Goal: Task Accomplishment & Management: Manage account settings

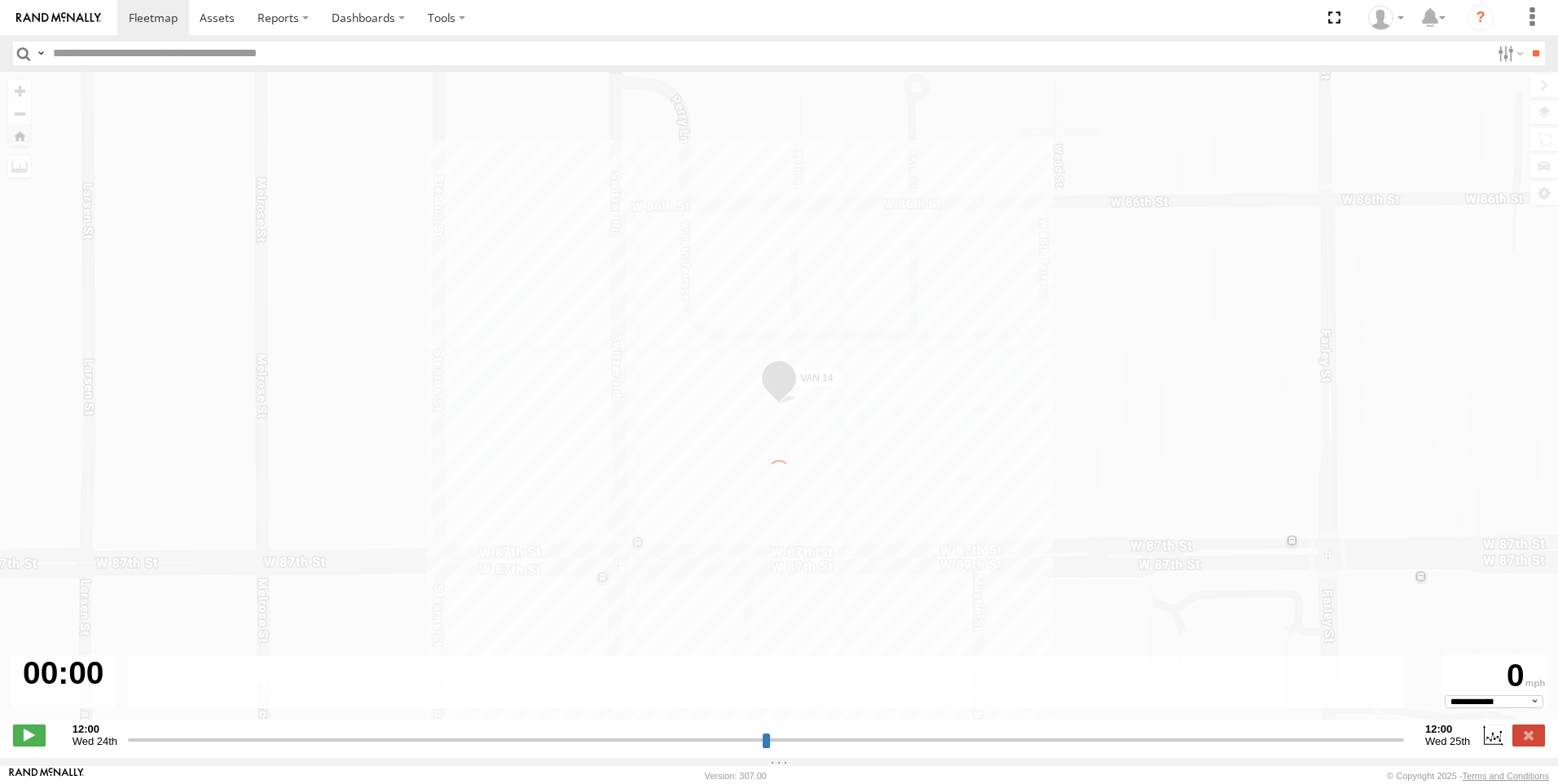
select select "**********"
click at [31, 745] on span at bounding box center [29, 735] width 32 height 21
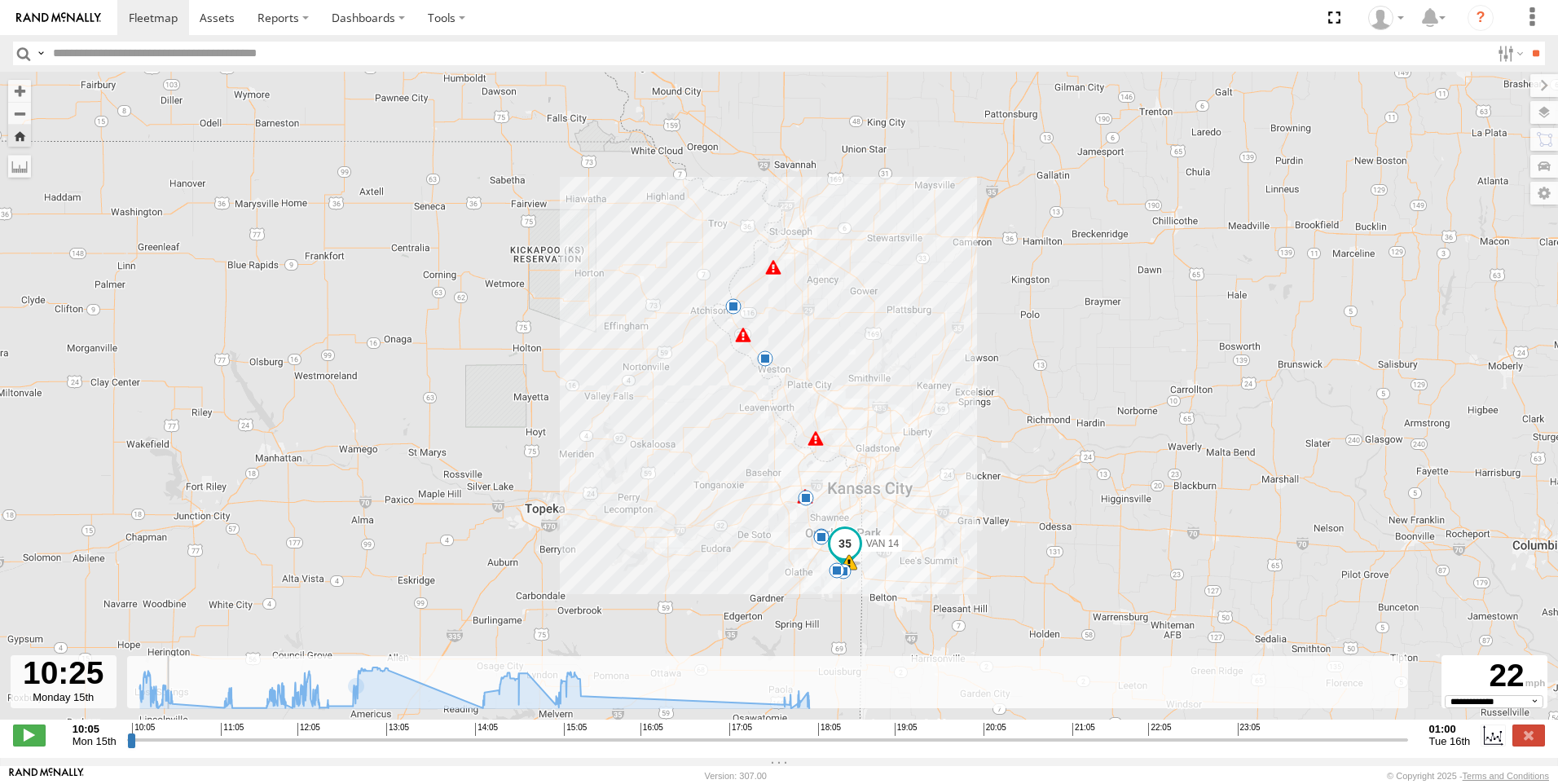
click at [815, 443] on div "23" at bounding box center [816, 438] width 17 height 17
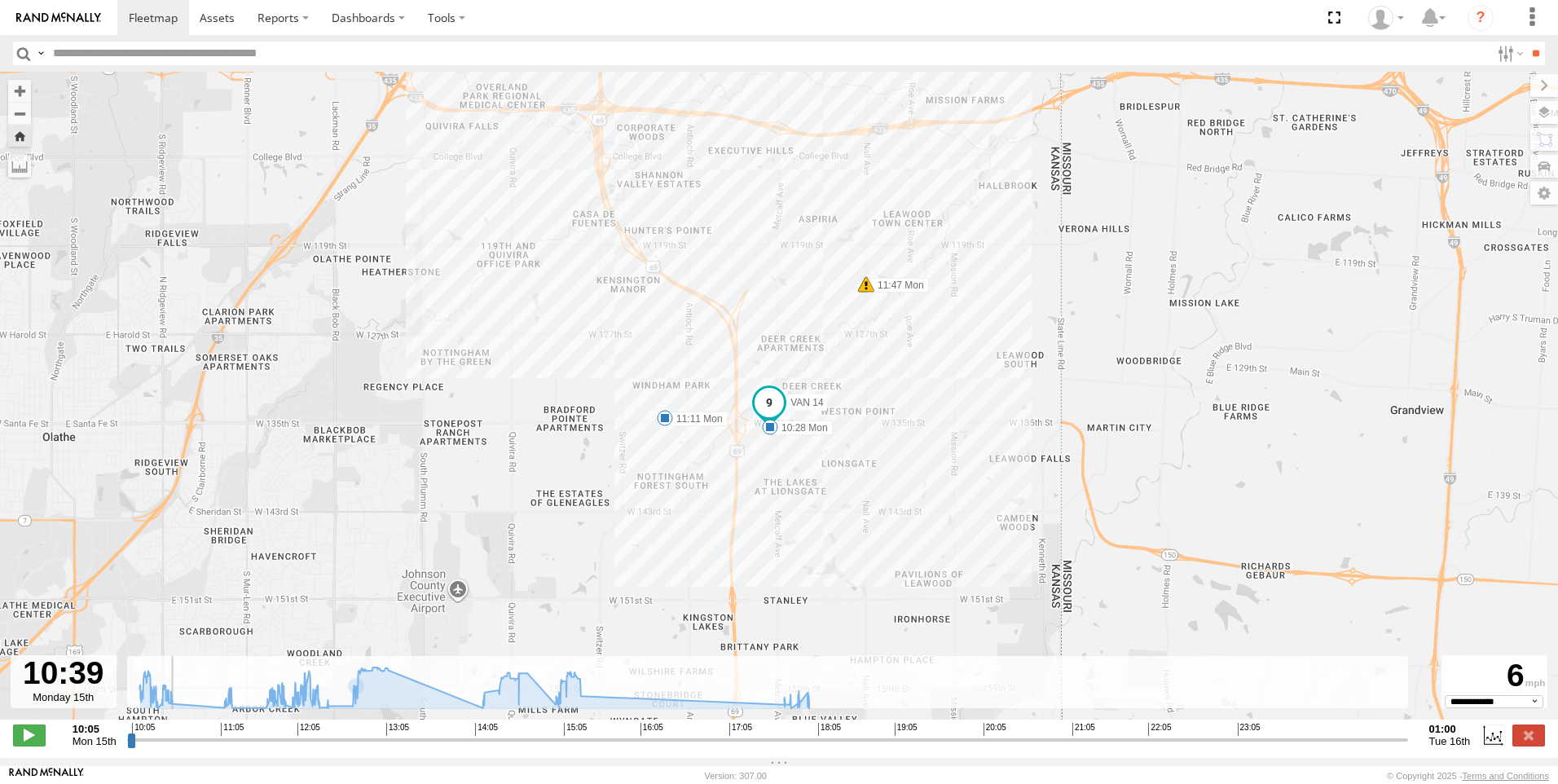
click at [864, 292] on span at bounding box center [866, 285] width 17 height 17
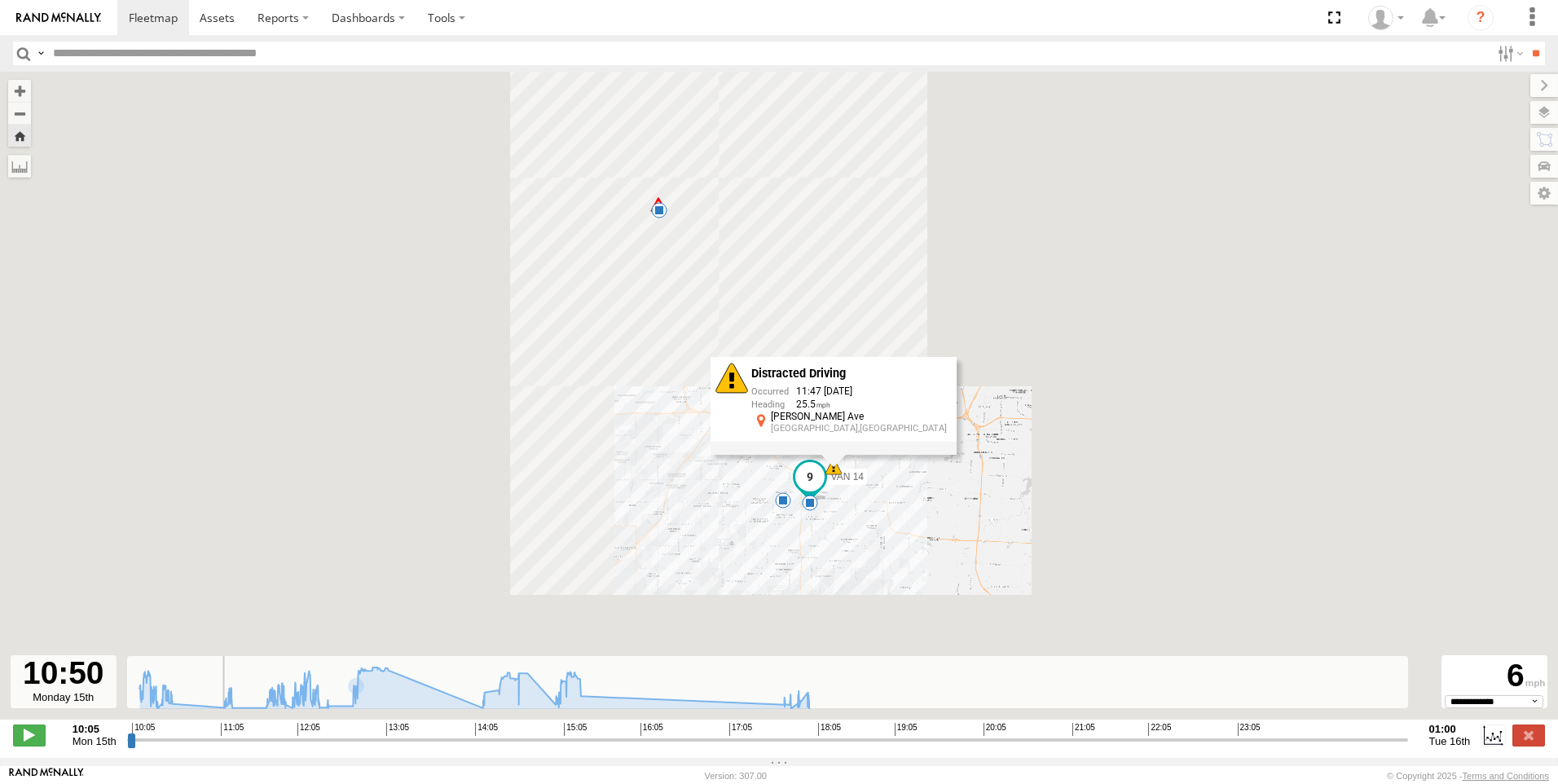
drag, startPoint x: 718, startPoint y: 303, endPoint x: 713, endPoint y: 569, distance: 266.0
click at [713, 569] on div "VAN 14 10:28 Mon 11:11 Mon 11:47 Mon 11:47 Mon 12:13 Mon 12:20 Mon 12:47 Mon 14…" at bounding box center [779, 404] width 1558 height 664
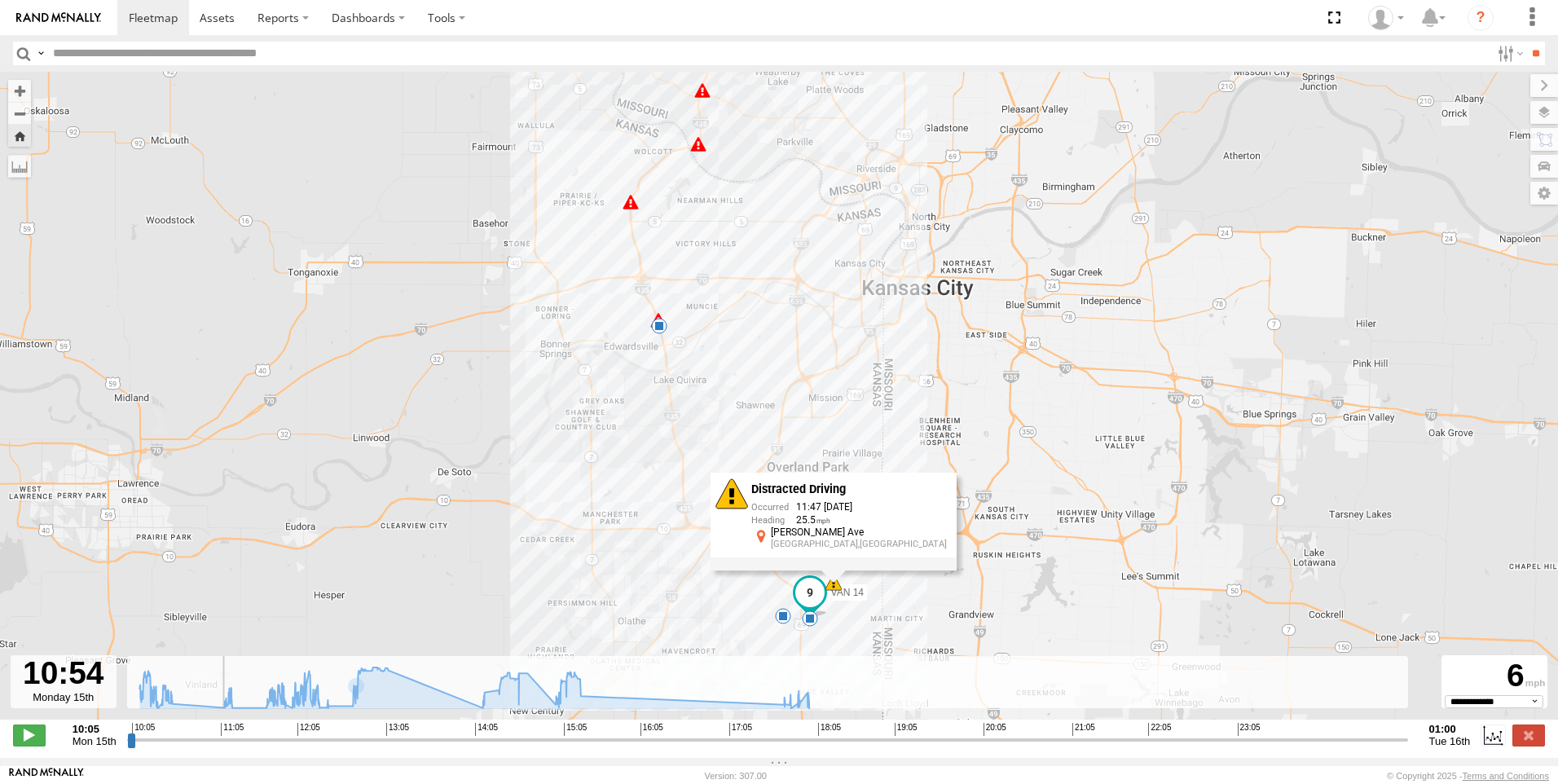
click at [721, 488] on span at bounding box center [722, 483] width 17 height 17
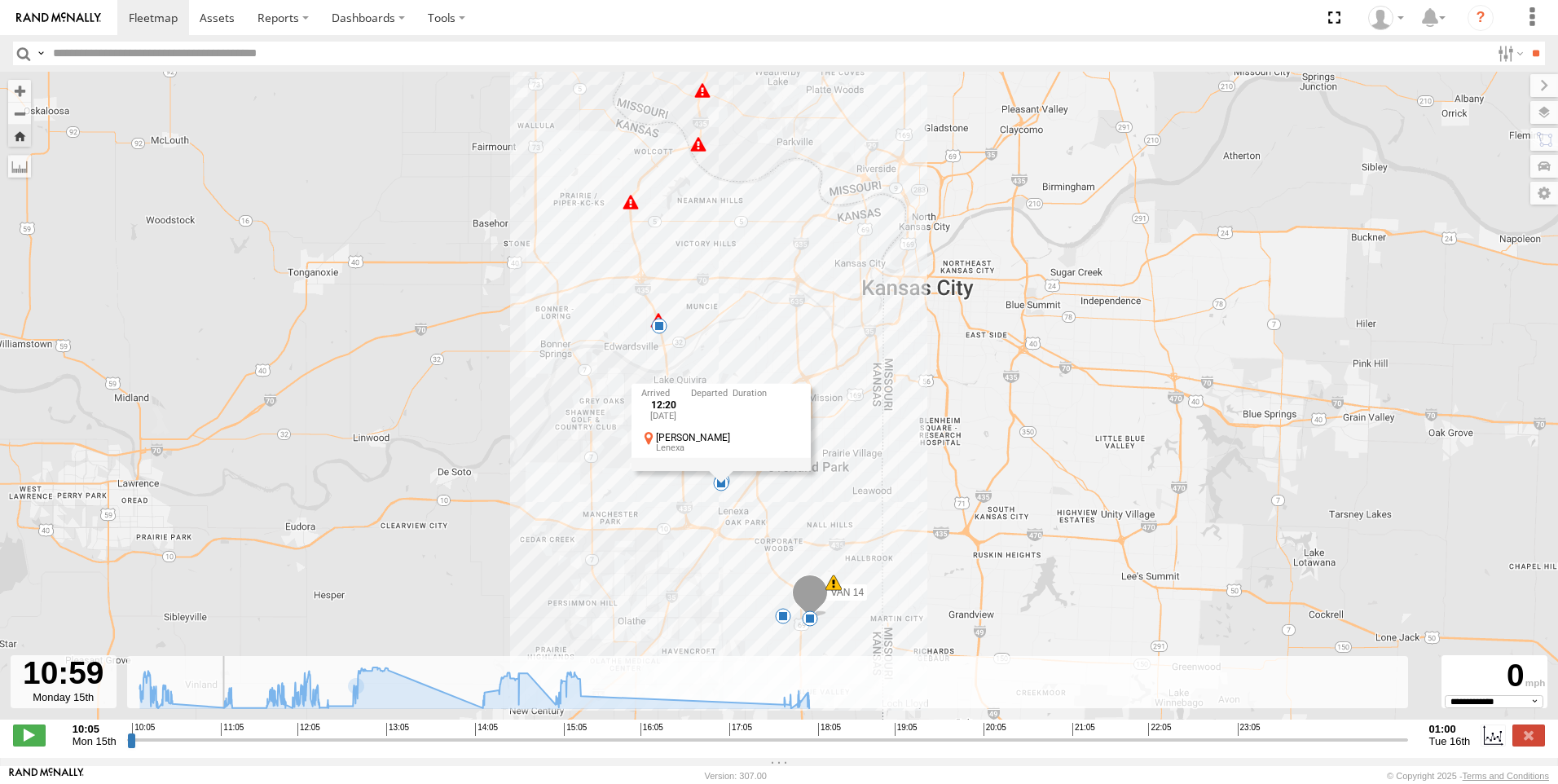
click at [659, 329] on span at bounding box center [660, 326] width 17 height 17
click at [628, 207] on div "39" at bounding box center [631, 202] width 17 height 17
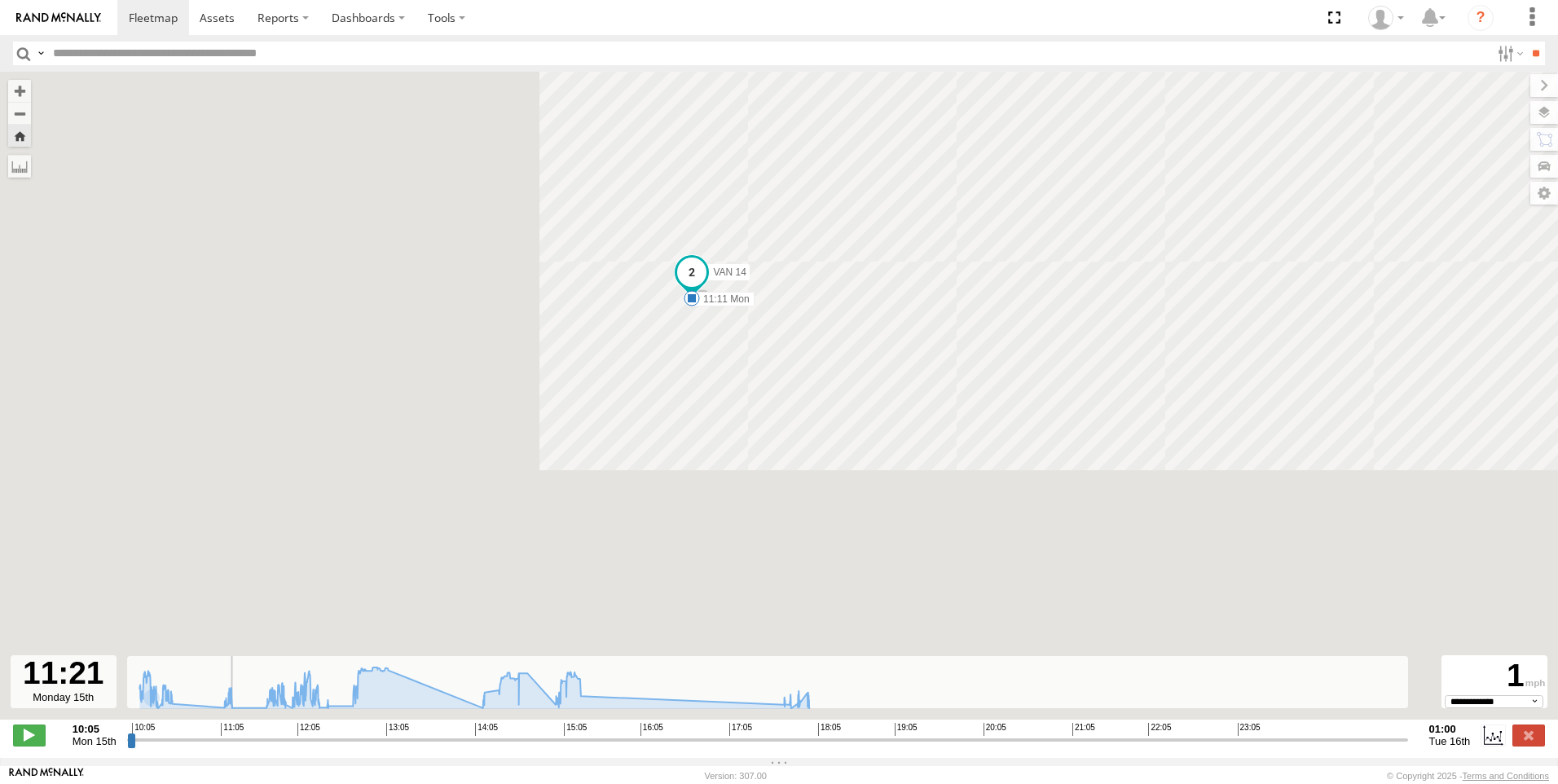
type input "**********"
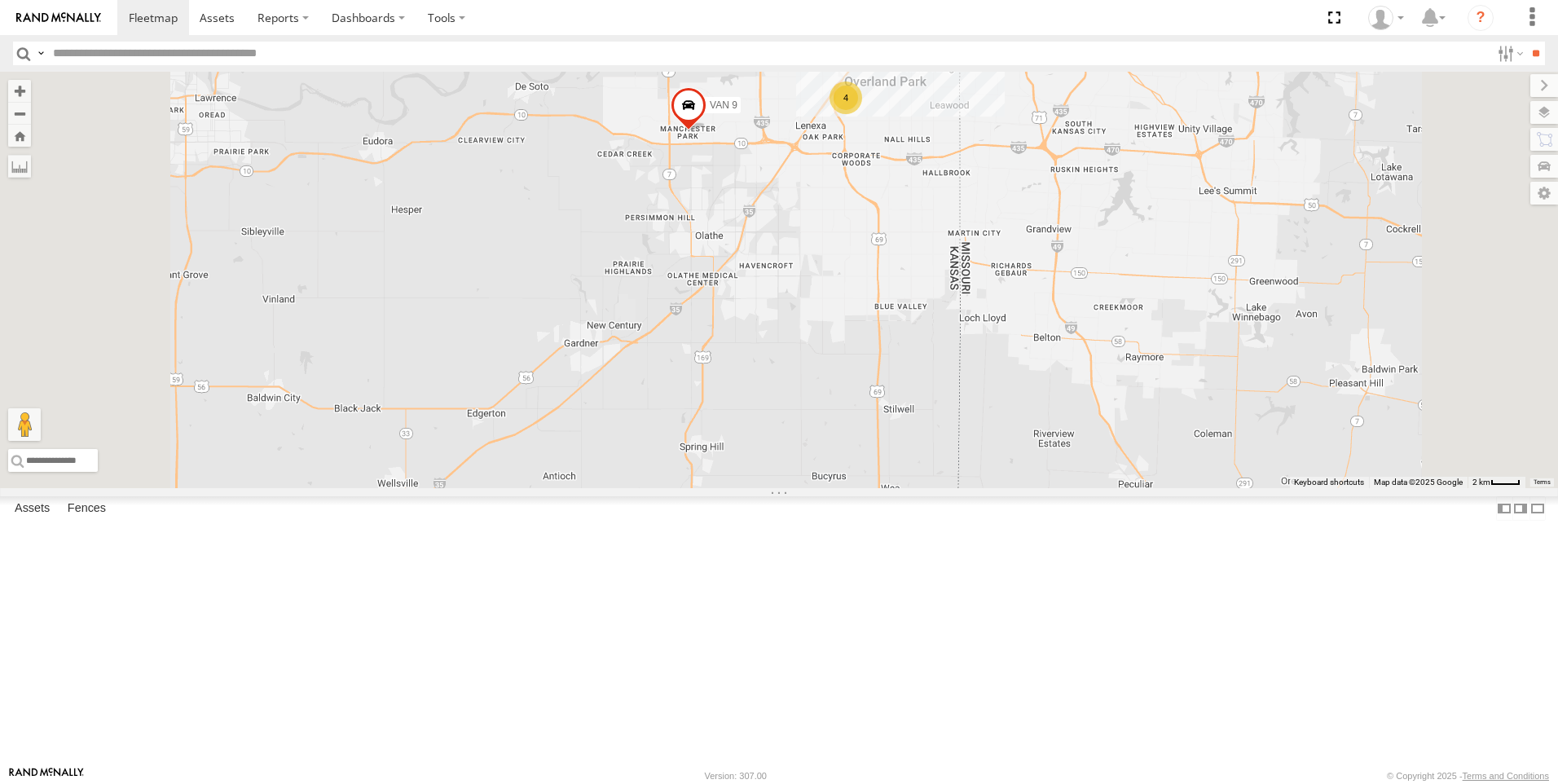
click at [0, 0] on link at bounding box center [0, 0] width 0 height 0
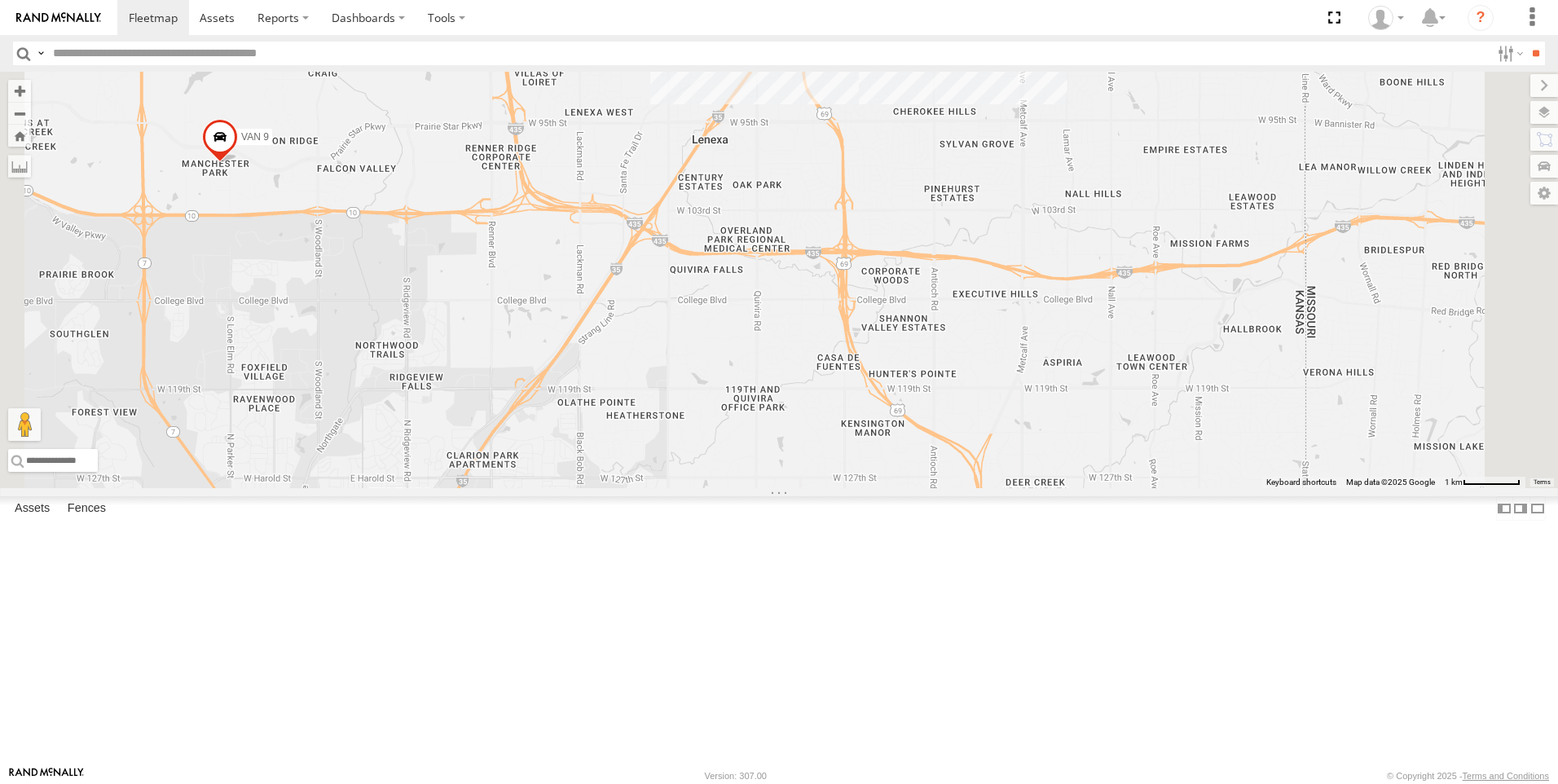
click at [0, 0] on div "VAN 14" at bounding box center [0, 0] width 0 height 0
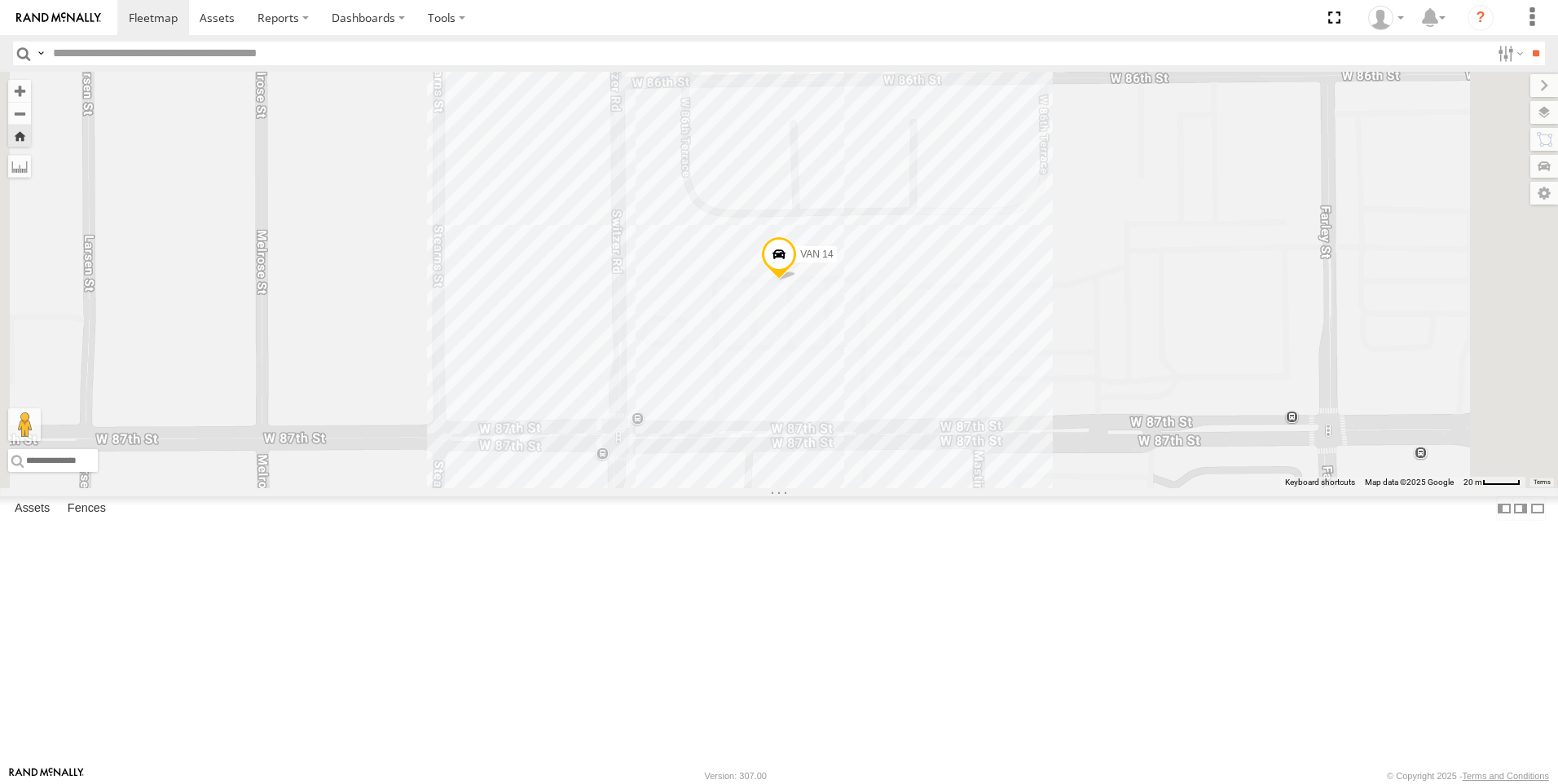
click at [0, 0] on span at bounding box center [0, 0] width 0 height 0
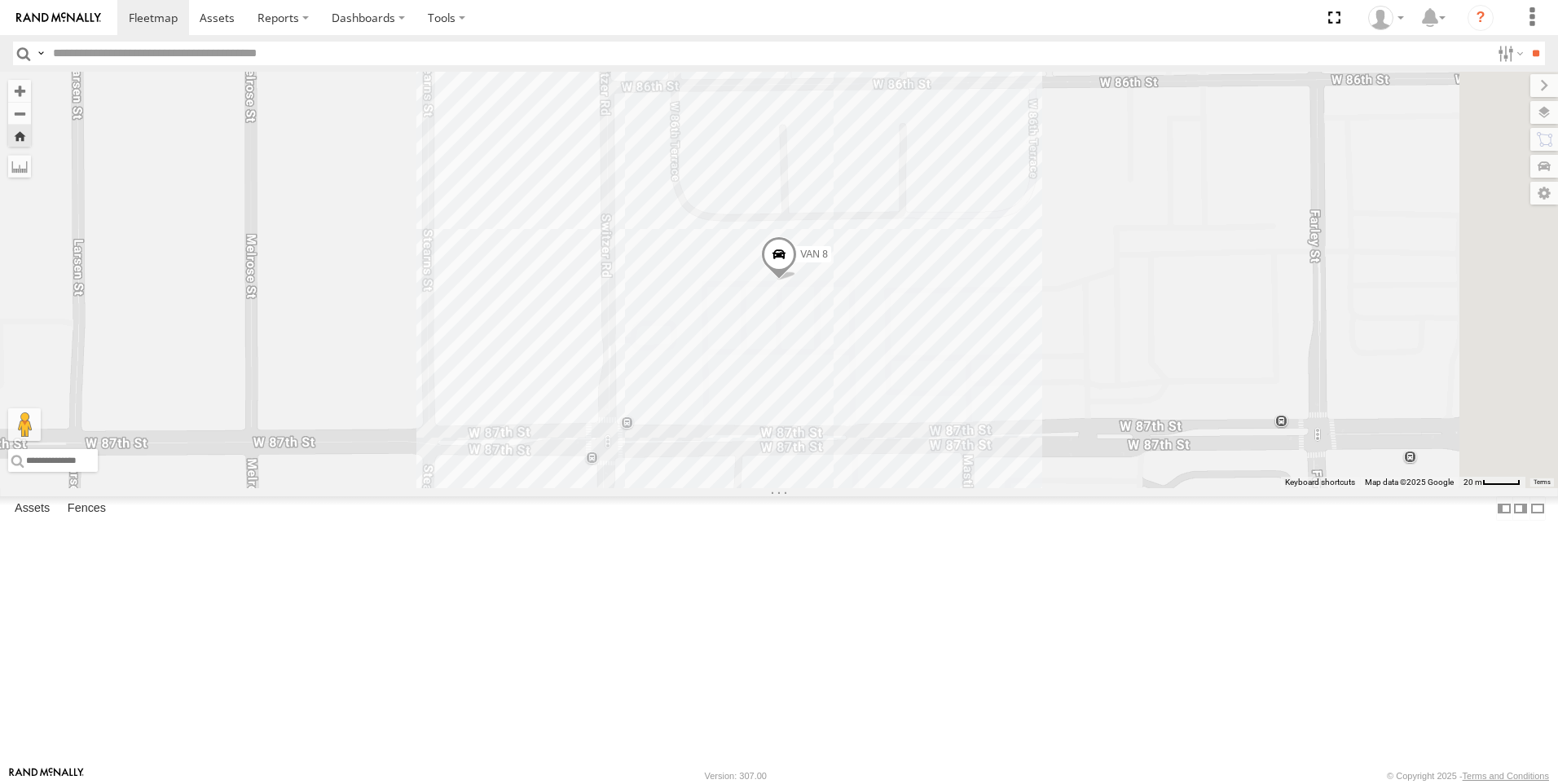
click at [0, 0] on span at bounding box center [0, 0] width 0 height 0
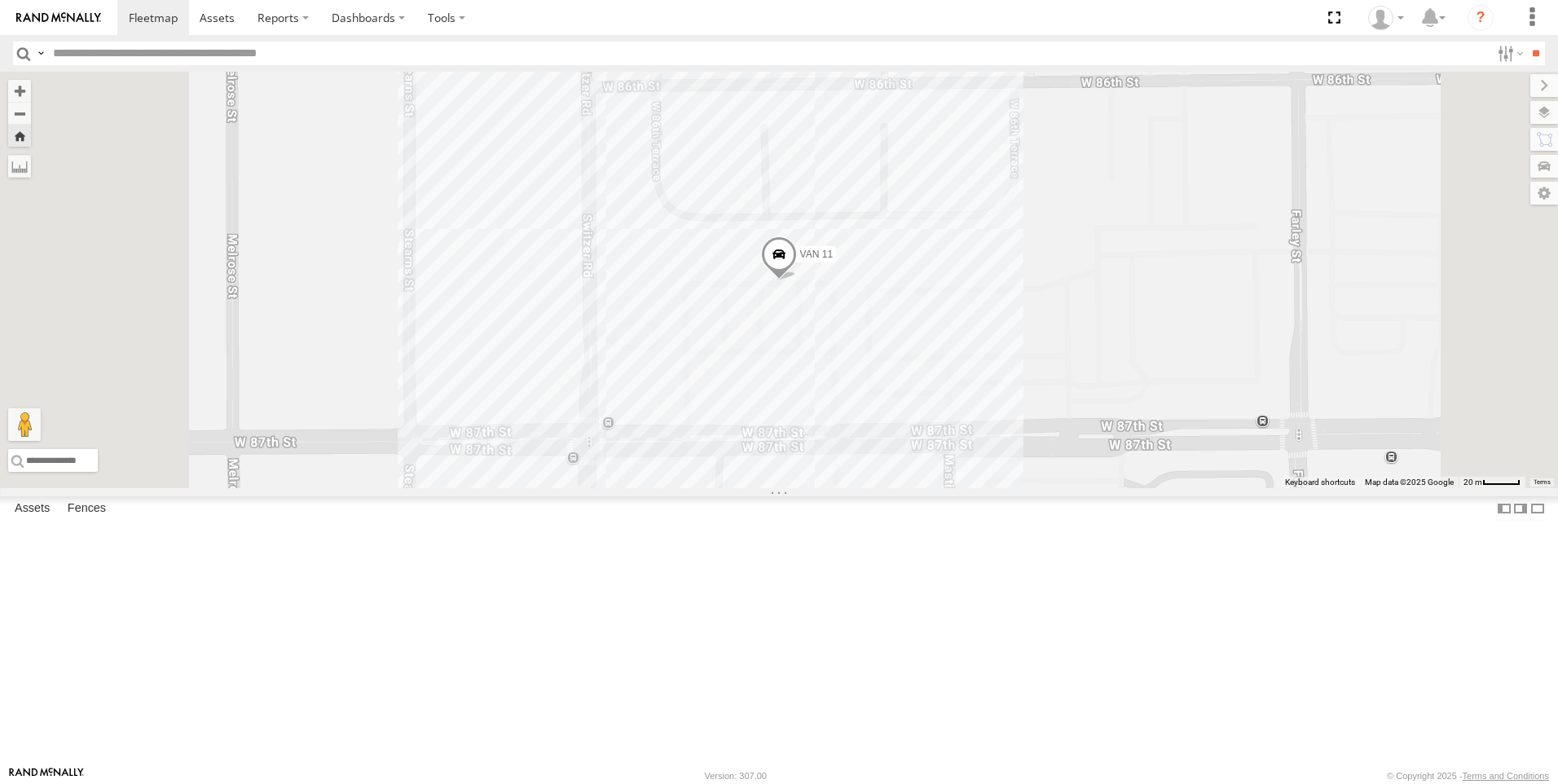
click at [0, 0] on link at bounding box center [0, 0] width 0 height 0
click at [0, 0] on span at bounding box center [0, 0] width 0 height 0
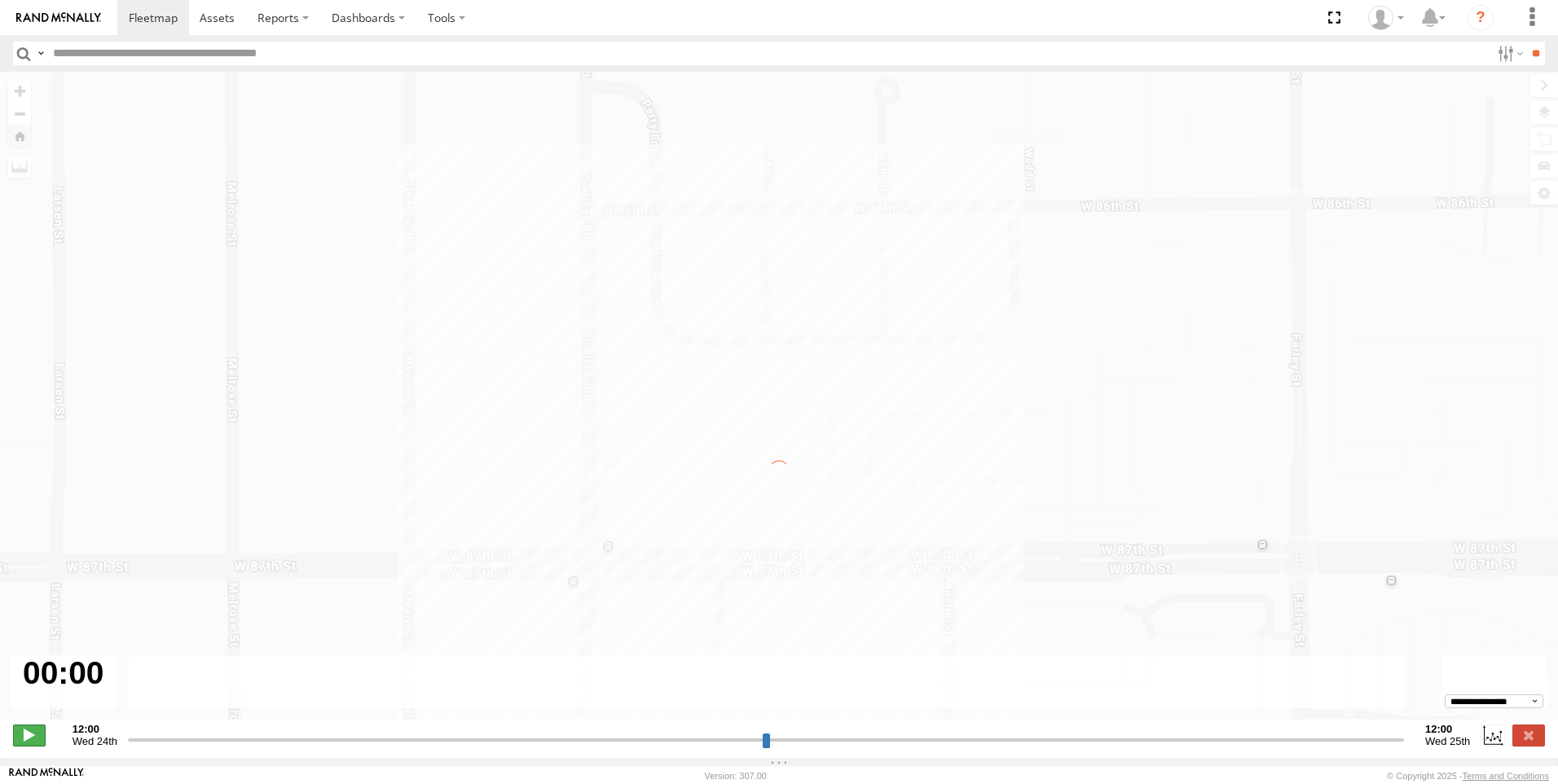
click at [31, 740] on span at bounding box center [29, 735] width 32 height 21
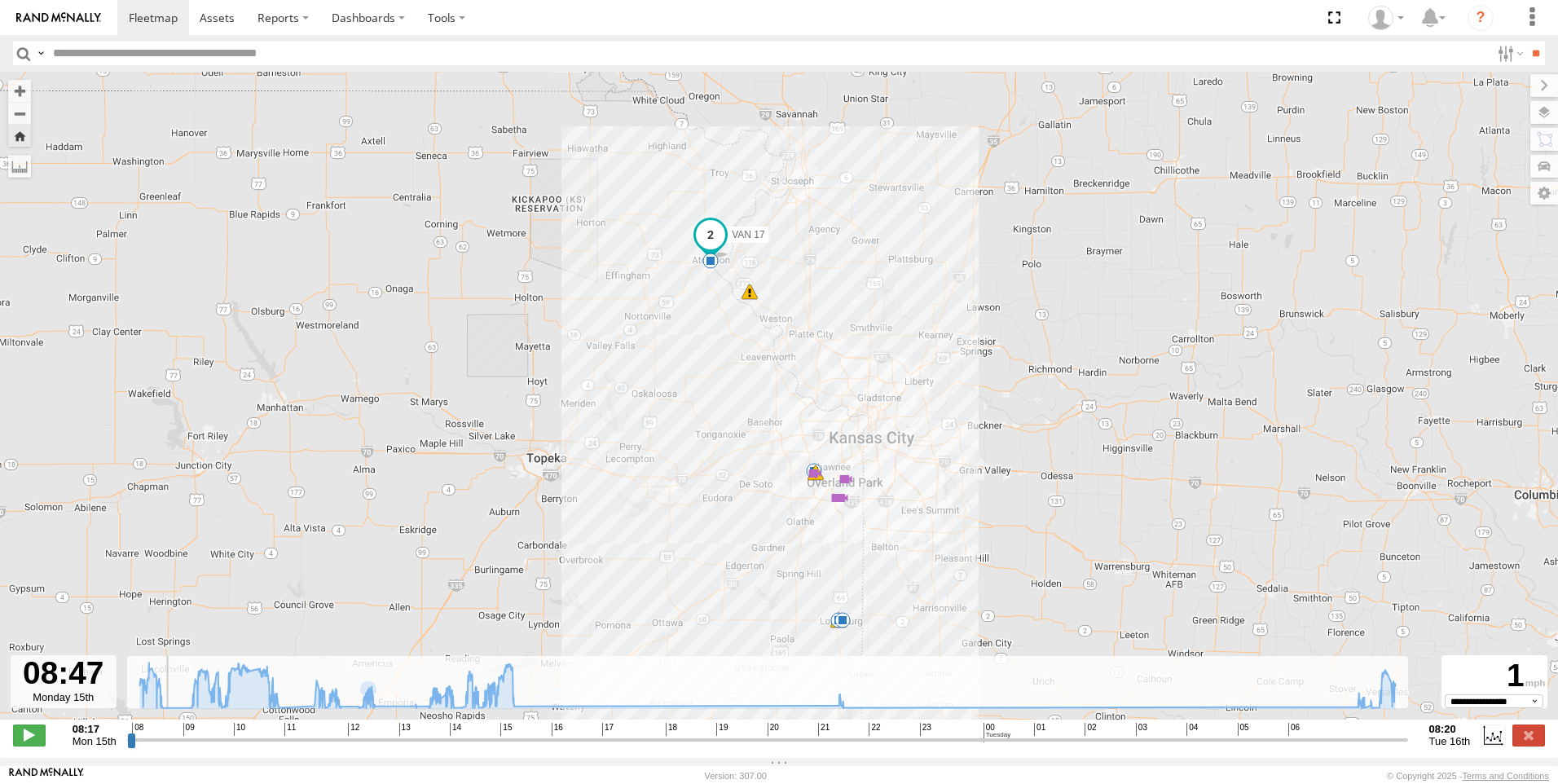
type input "**********"
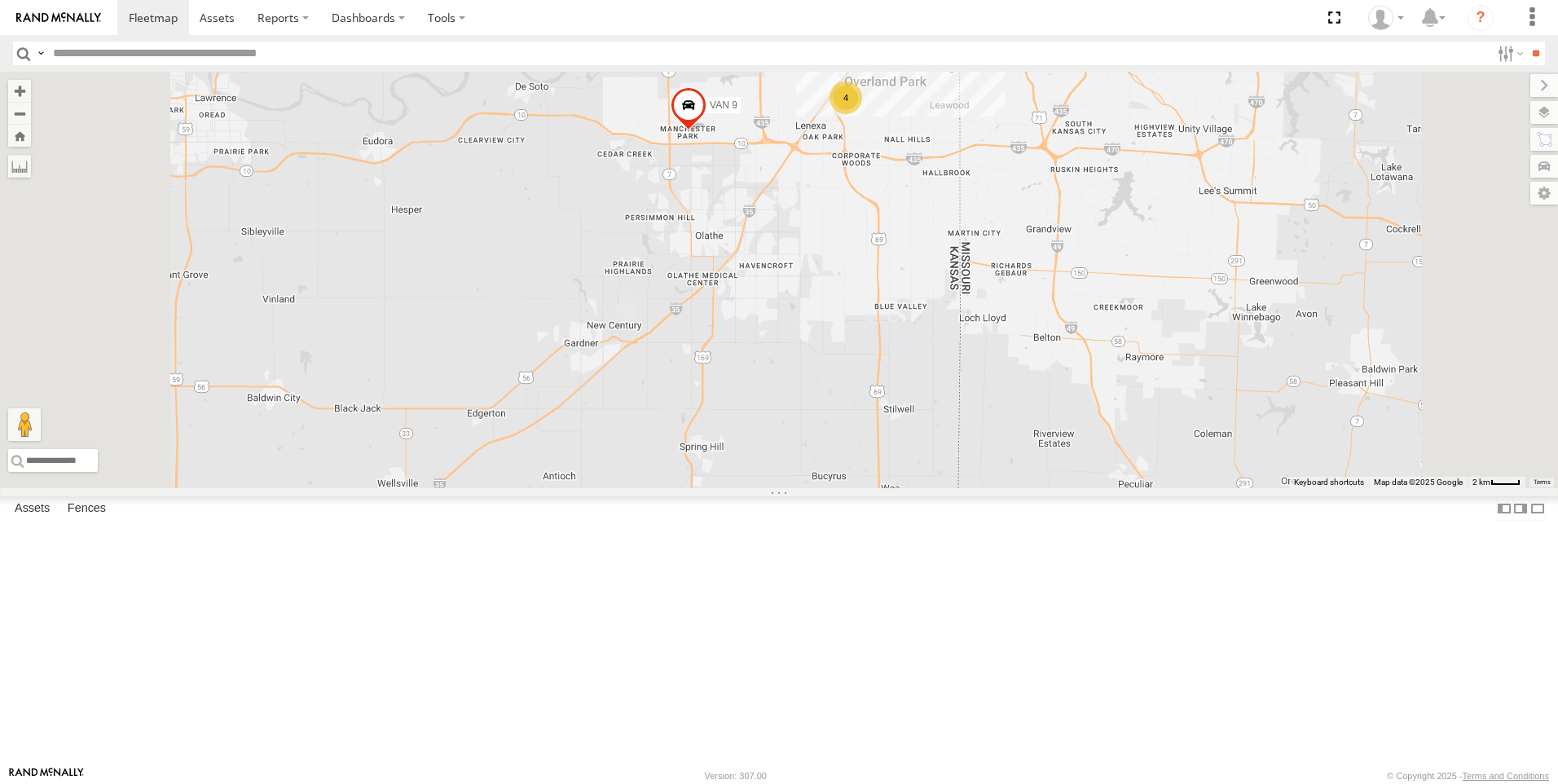
click at [0, 0] on div "All Assets" at bounding box center [0, 0] width 0 height 0
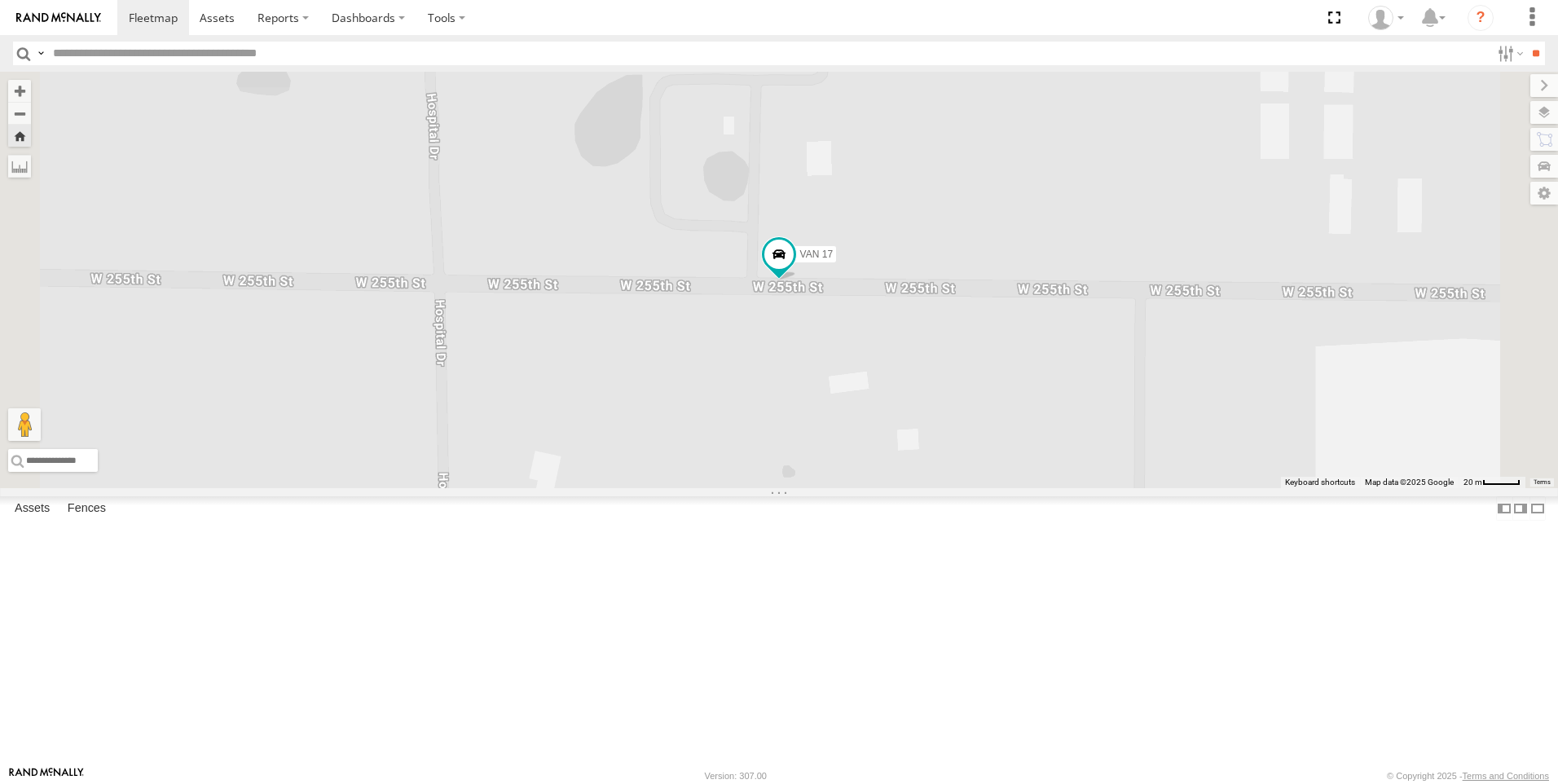
click at [0, 0] on div "VAN 17" at bounding box center [0, 0] width 0 height 0
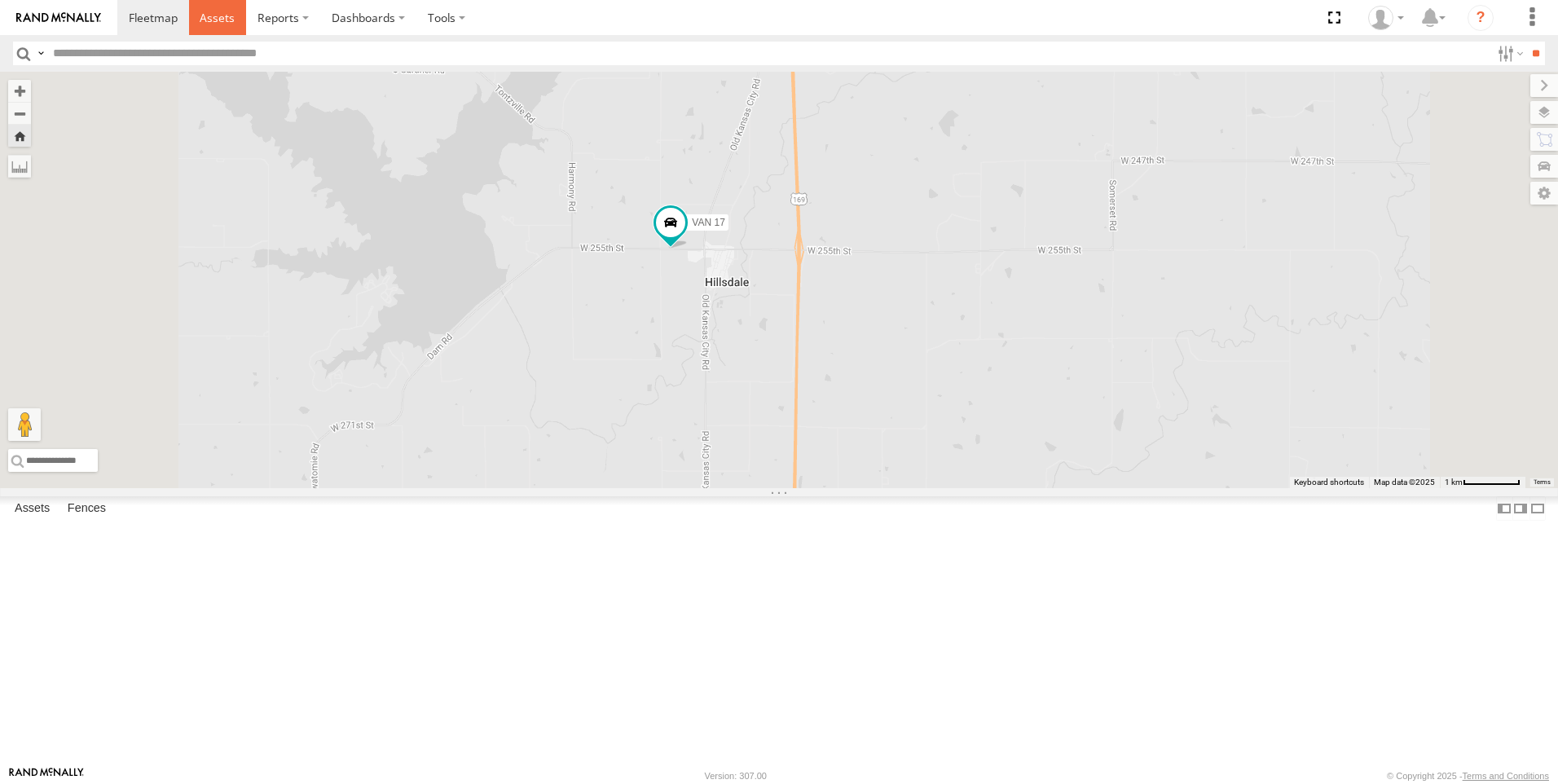
click at [215, 21] on span at bounding box center [217, 17] width 35 height 16
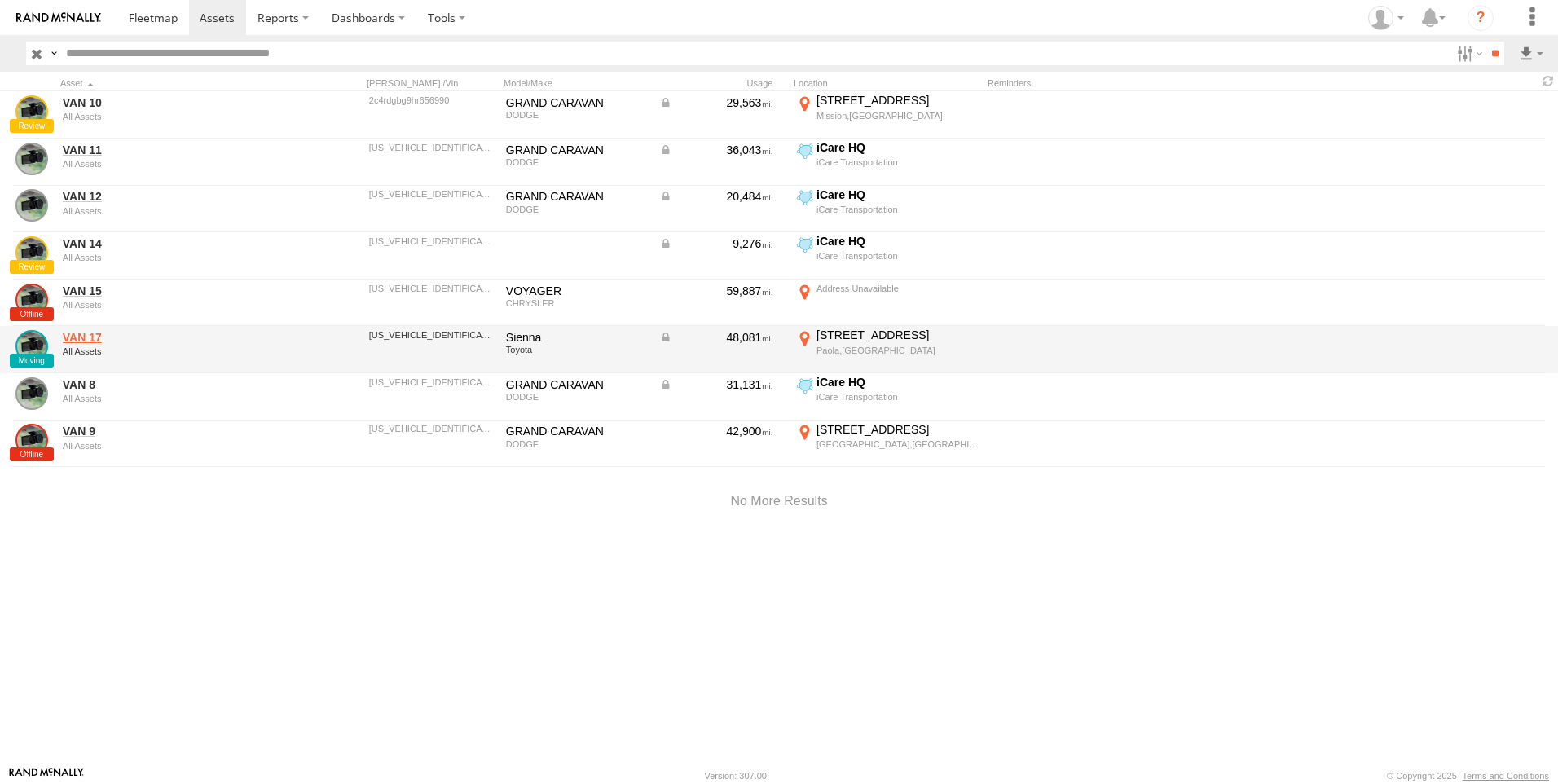
click at [91, 342] on link "VAN 17" at bounding box center [174, 338] width 223 height 15
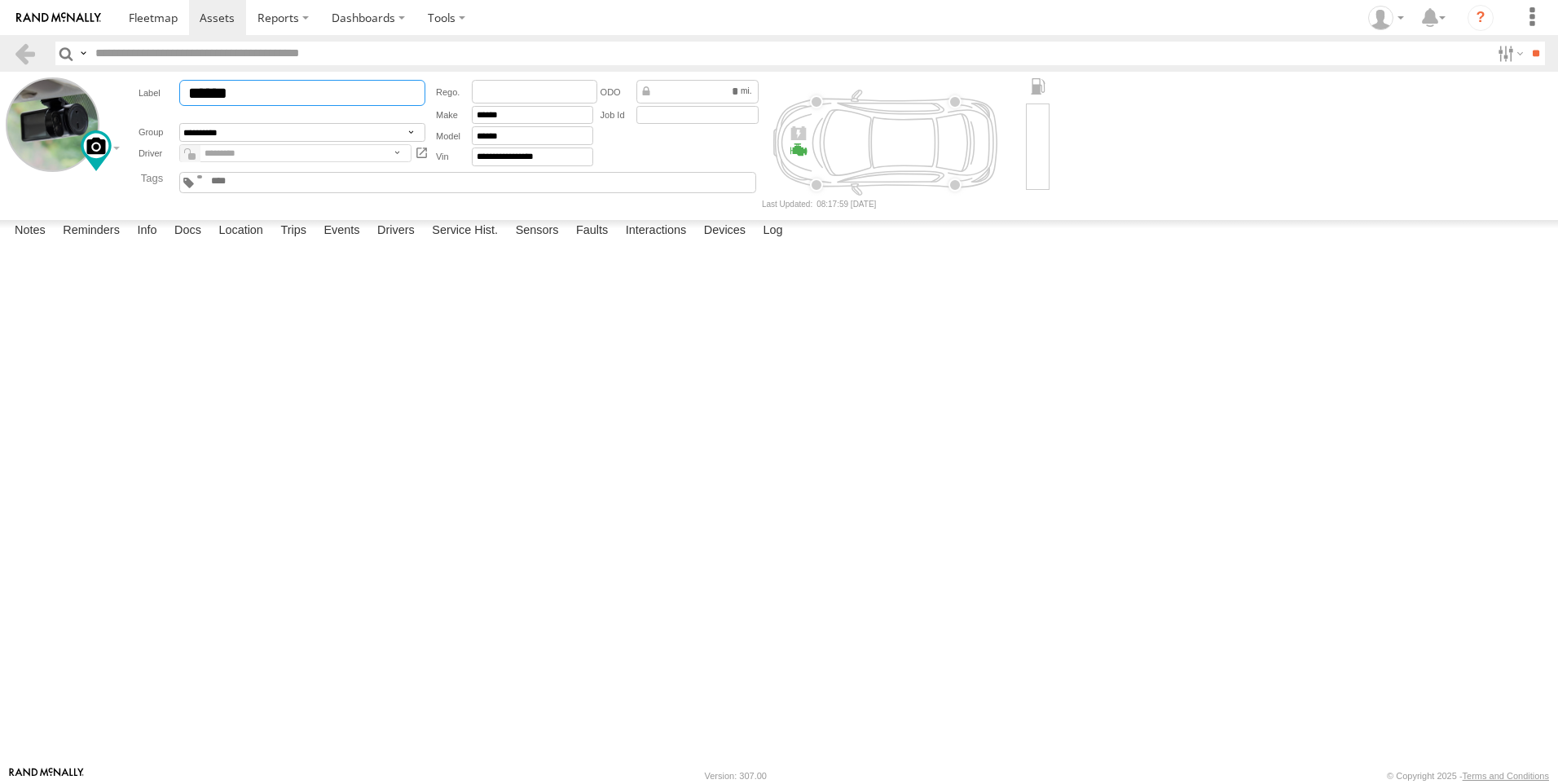
click at [256, 95] on input "******" at bounding box center [302, 93] width 246 height 26
type input "******"
click at [0, 0] on textarea at bounding box center [0, 0] width 0 height 0
click at [573, 153] on input "**********" at bounding box center [533, 157] width 121 height 19
type input "**********"
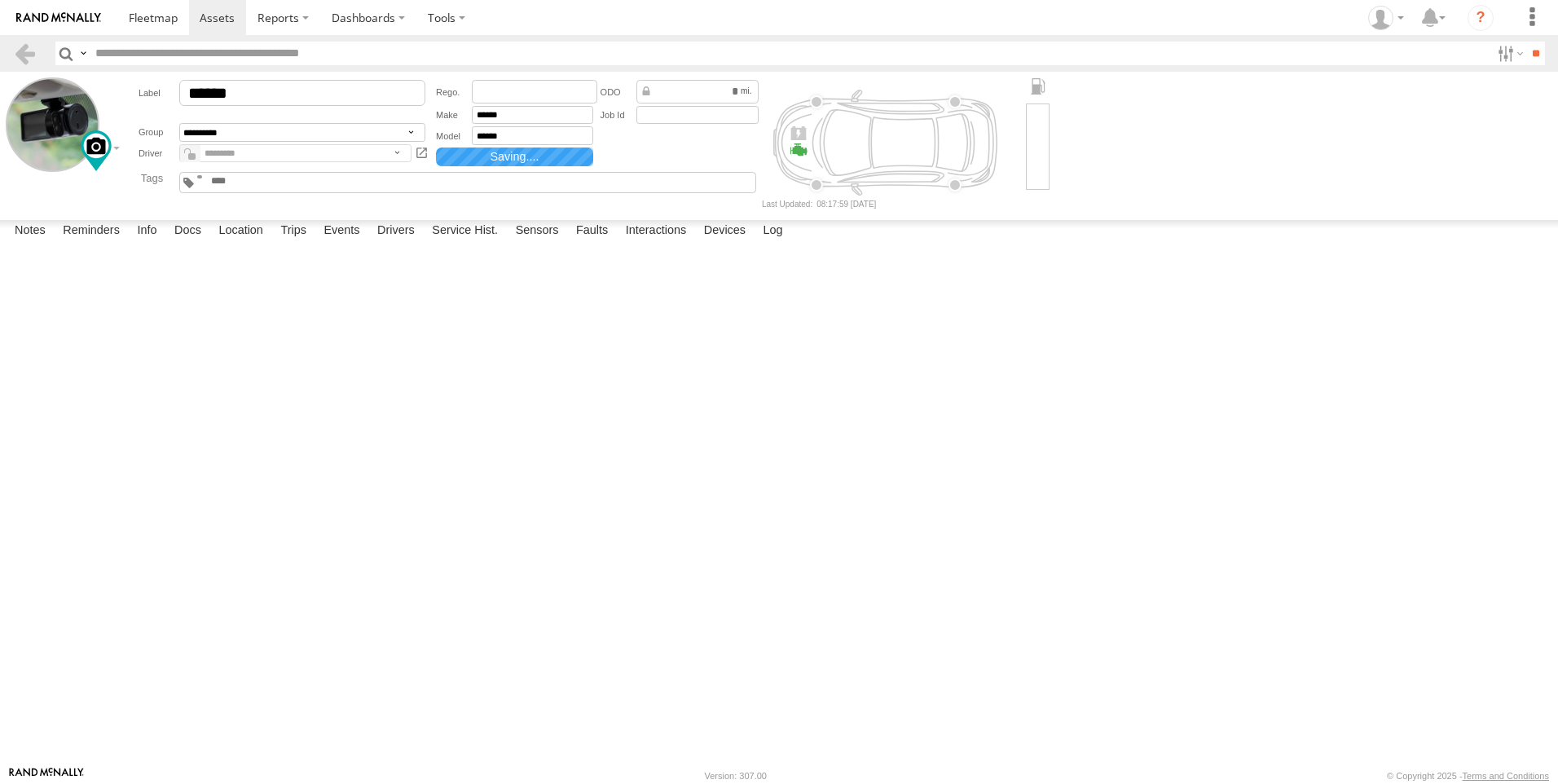
click at [0, 0] on div "Date/Time Type Note Status" at bounding box center [0, 0] width 0 height 0
click at [0, 0] on textarea at bounding box center [0, 0] width 0 height 0
type textarea "**********"
click at [0, 0] on button "Save" at bounding box center [0, 0] width 0 height 0
click at [157, 12] on span at bounding box center [153, 17] width 49 height 16
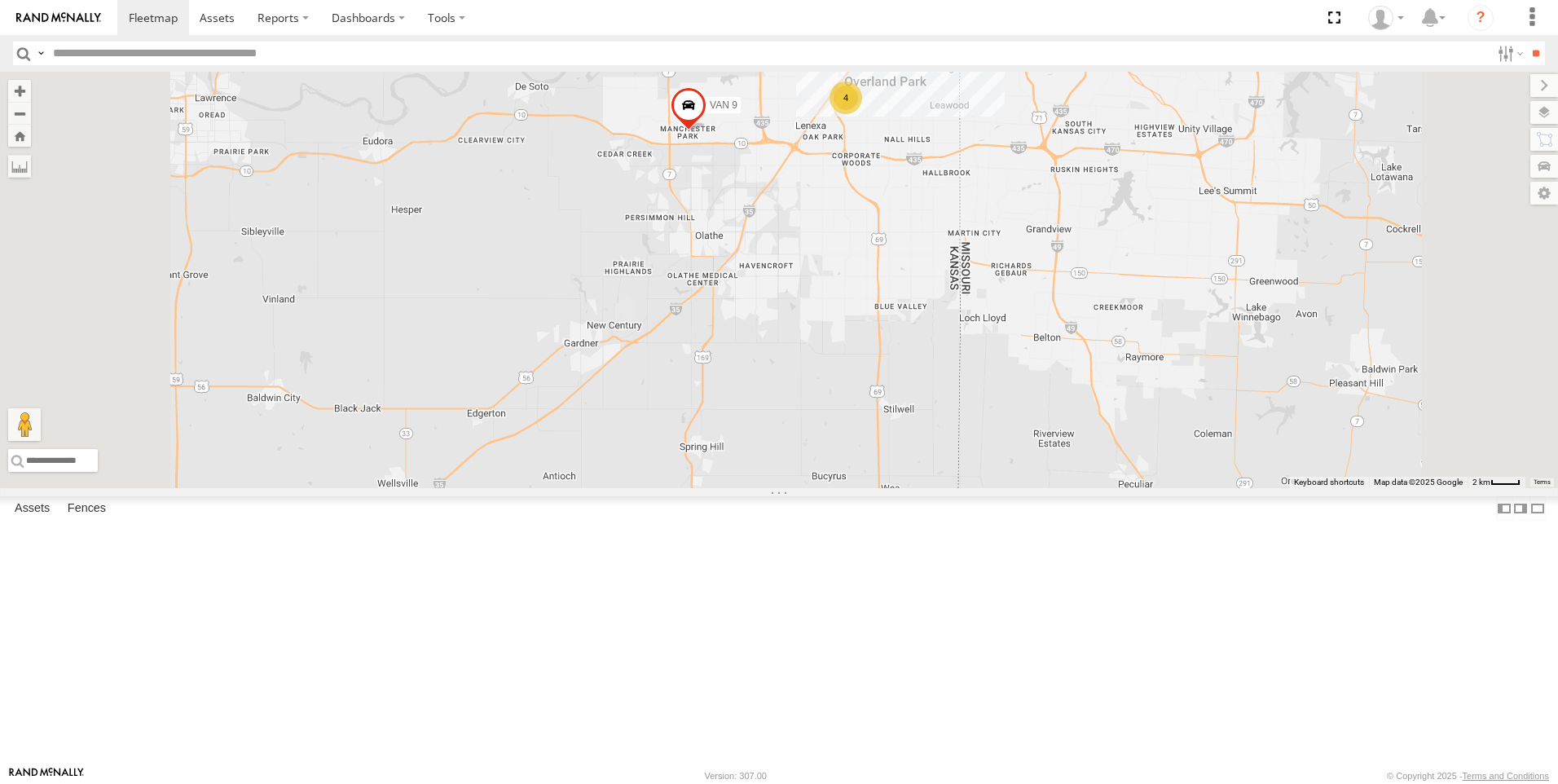
click at [0, 0] on span at bounding box center [0, 0] width 0 height 0
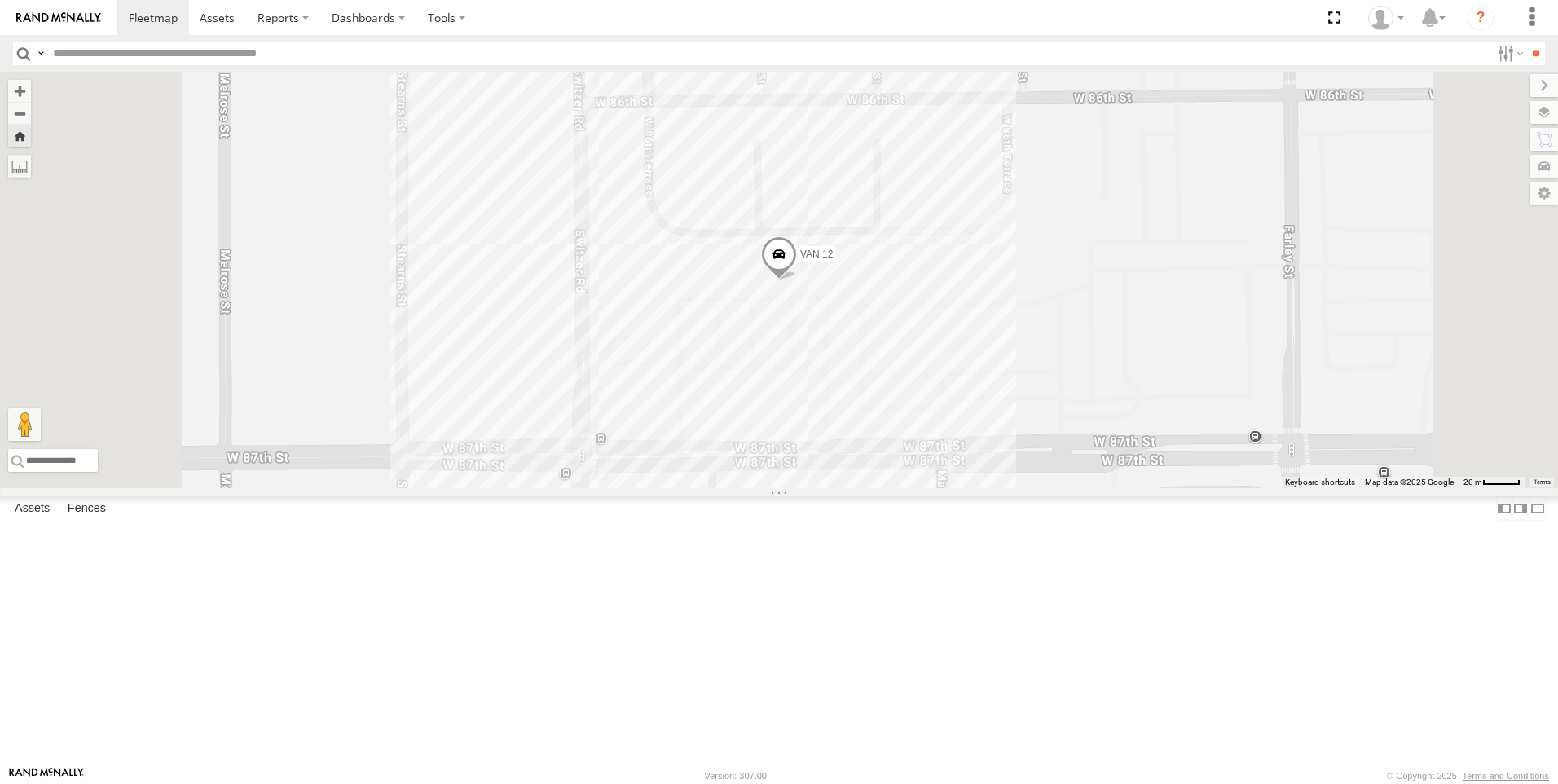
click at [0, 0] on div "VAN 9 All Assets" at bounding box center [0, 0] width 0 height 0
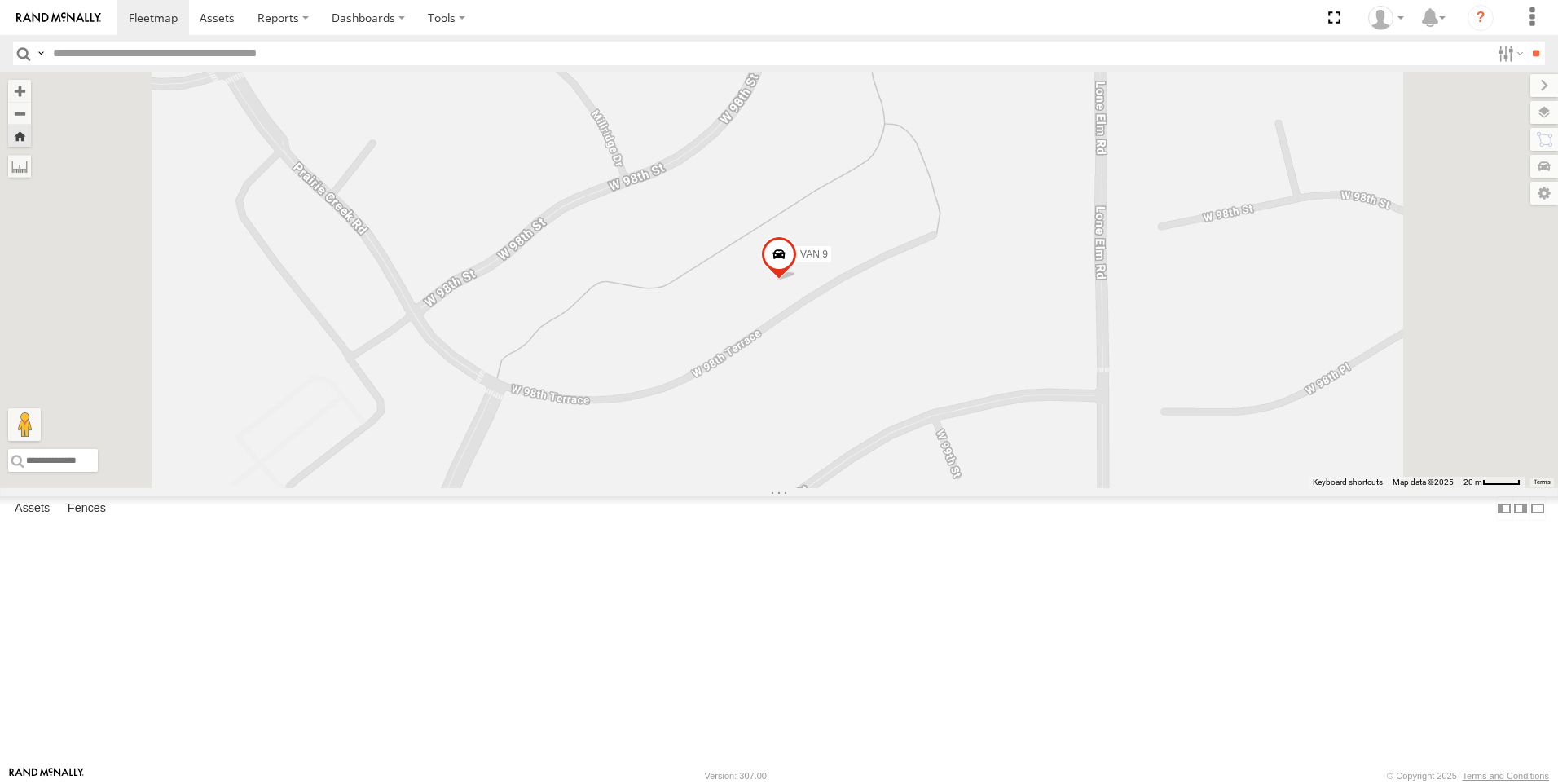
click at [797, 281] on span at bounding box center [779, 257] width 36 height 44
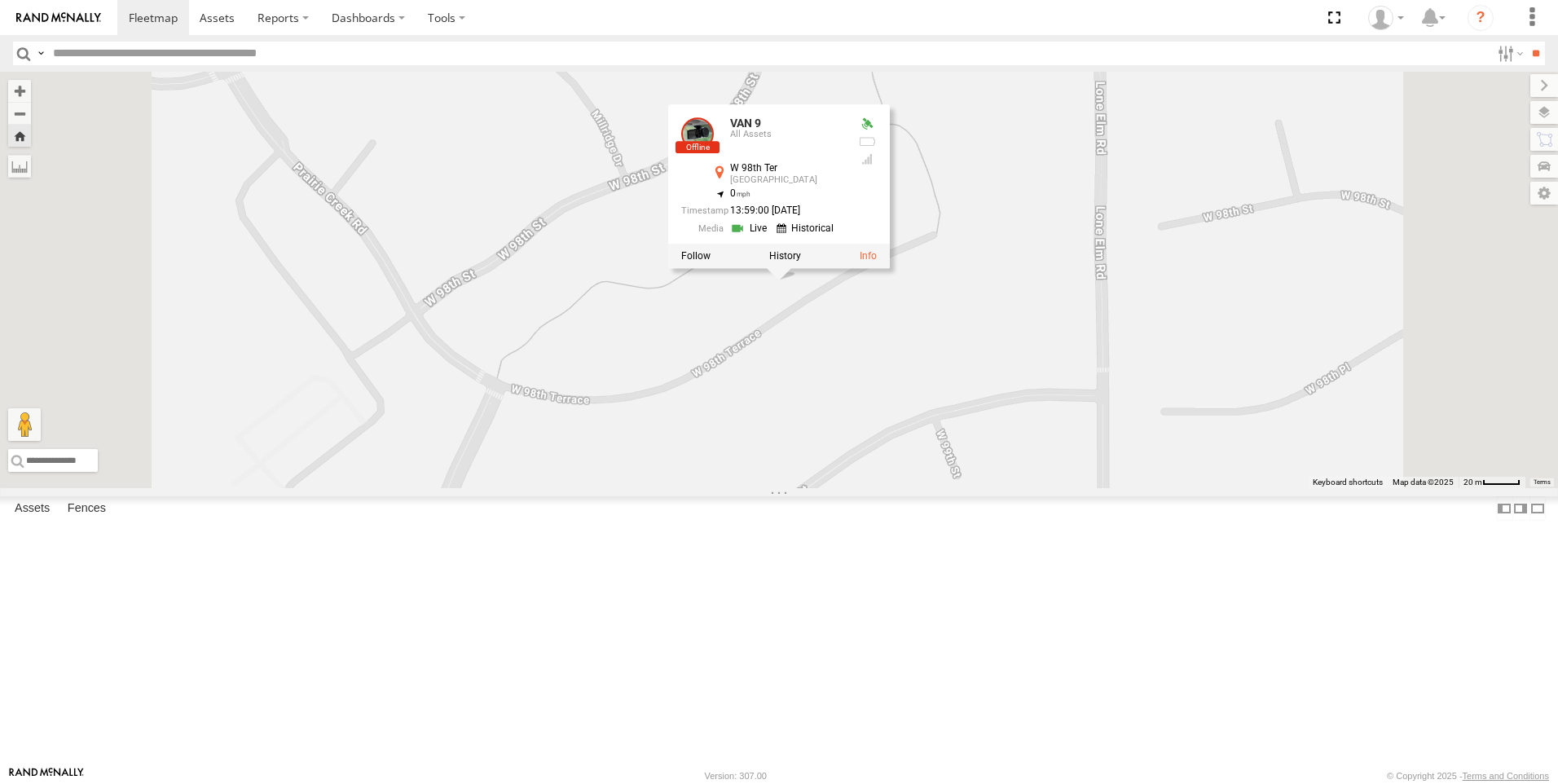
click at [772, 235] on link at bounding box center [751, 228] width 41 height 16
click at [0, 0] on div at bounding box center [0, 0] width 0 height 0
click at [0, 0] on div "VAN 10" at bounding box center [0, 0] width 0 height 0
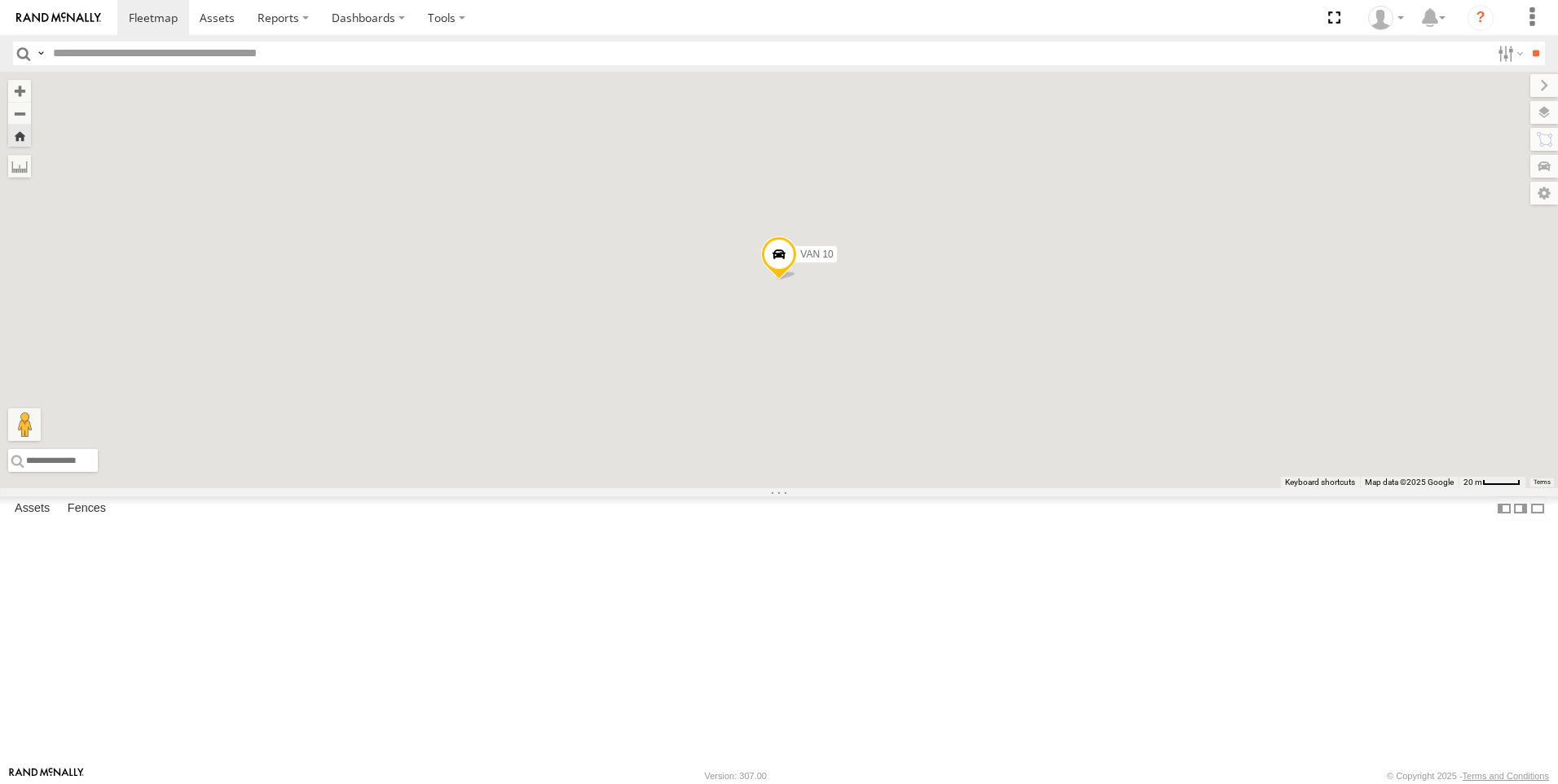
click at [0, 0] on span at bounding box center [0, 0] width 0 height 0
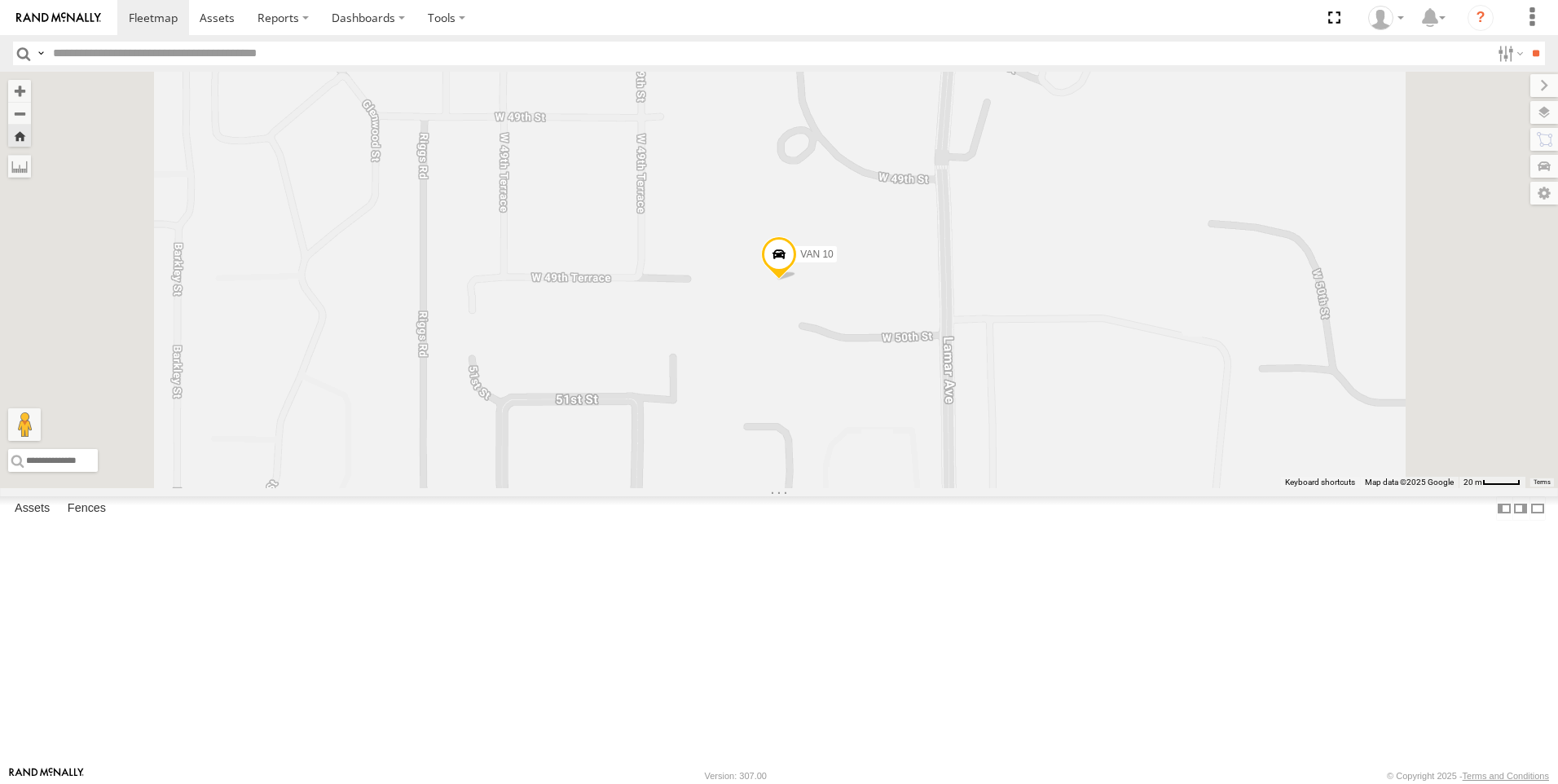
click at [0, 0] on link at bounding box center [0, 0] width 0 height 0
click at [0, 0] on span at bounding box center [0, 0] width 0 height 0
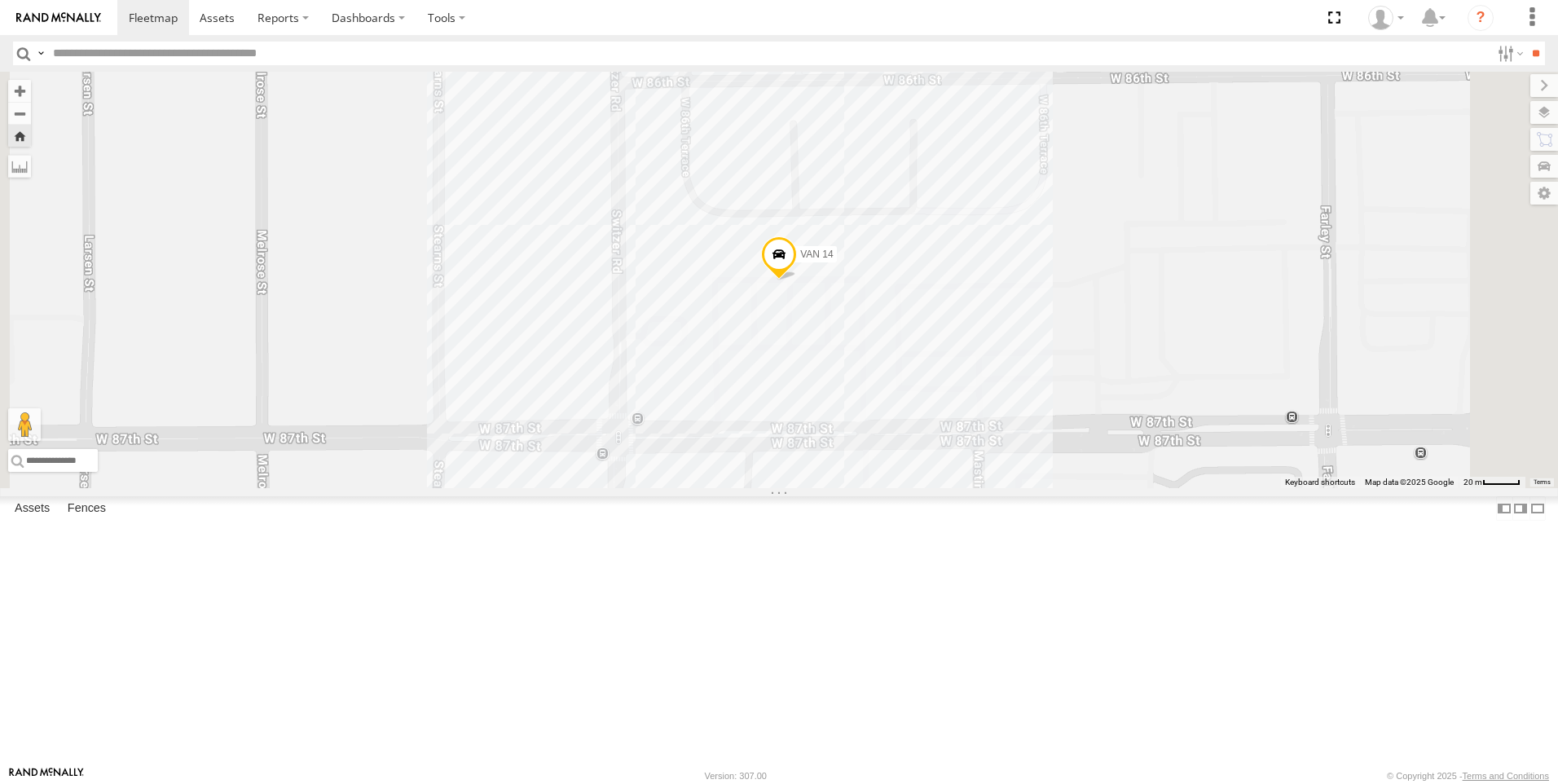
click at [0, 0] on link at bounding box center [0, 0] width 0 height 0
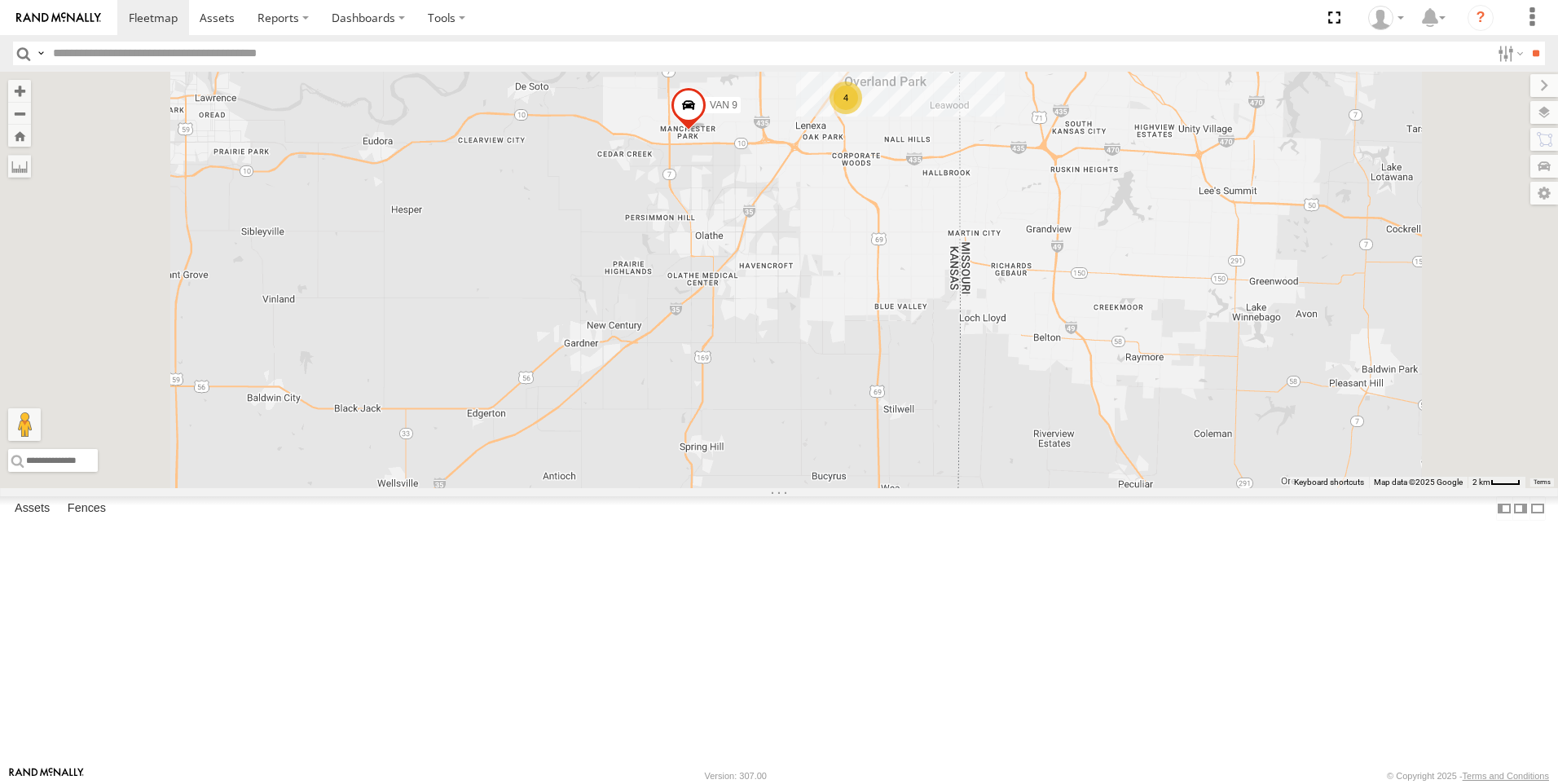
click at [0, 0] on span at bounding box center [0, 0] width 0 height 0
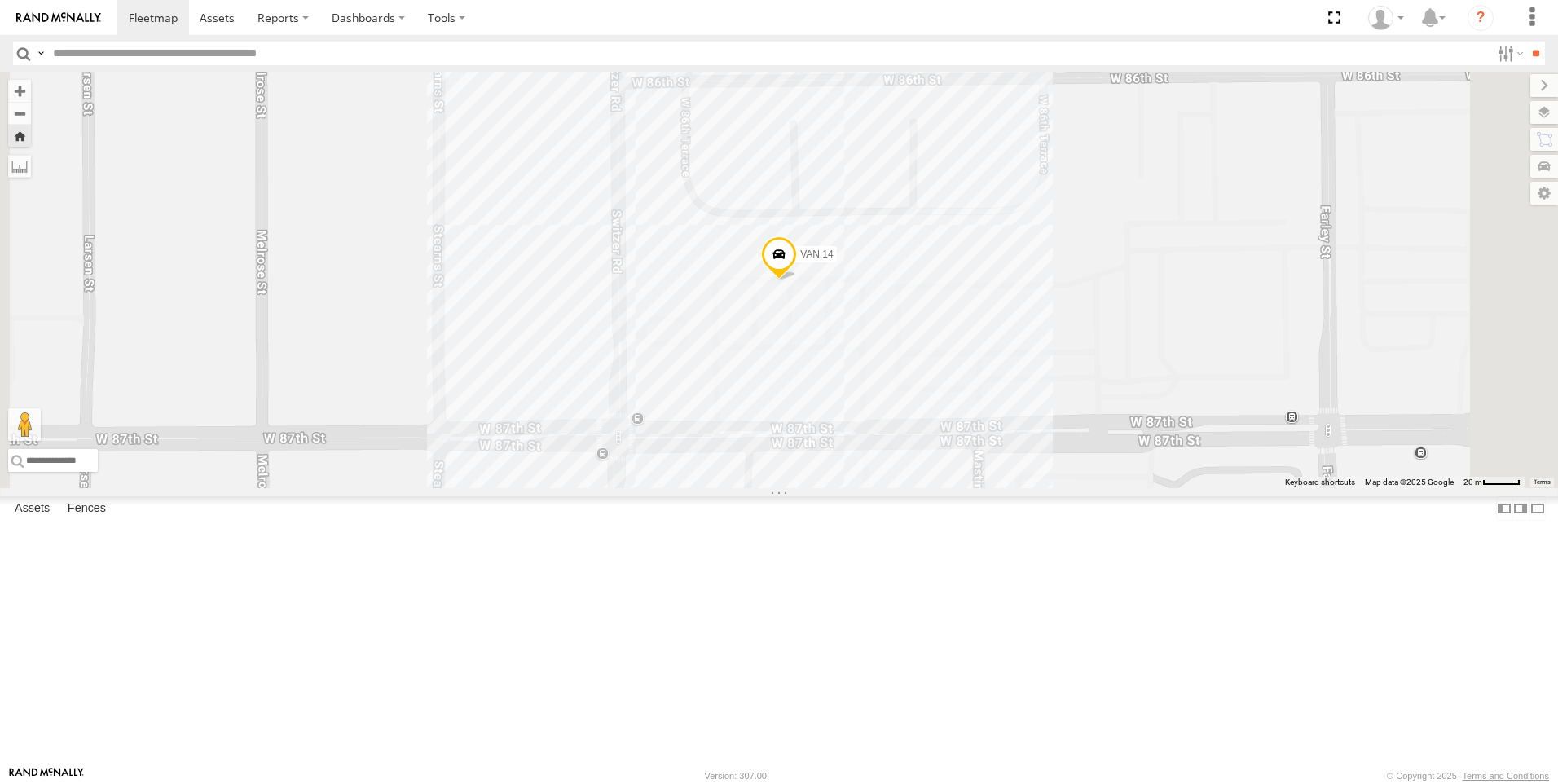
click at [0, 0] on link at bounding box center [0, 0] width 0 height 0
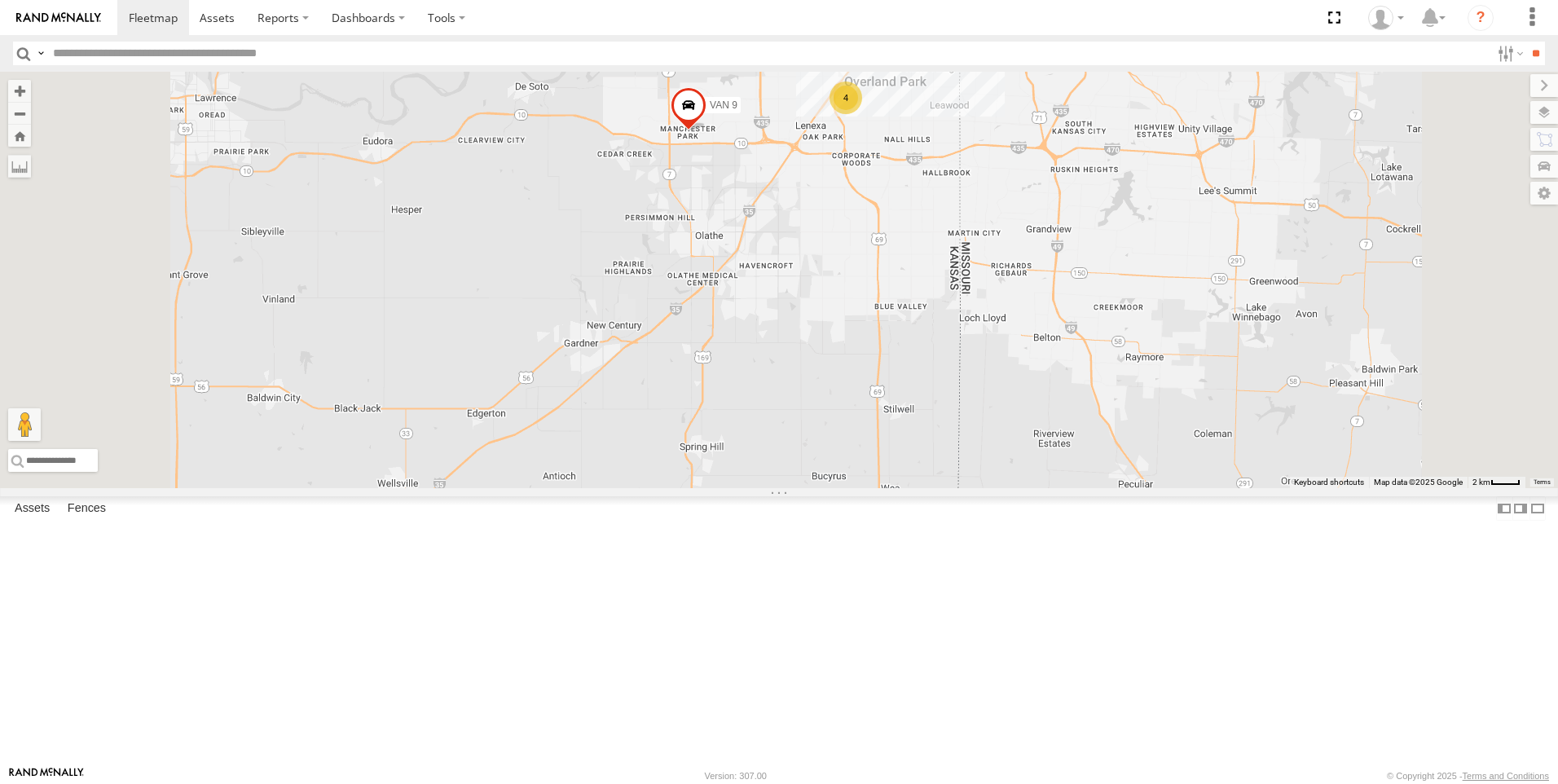
click at [0, 0] on span at bounding box center [0, 0] width 0 height 0
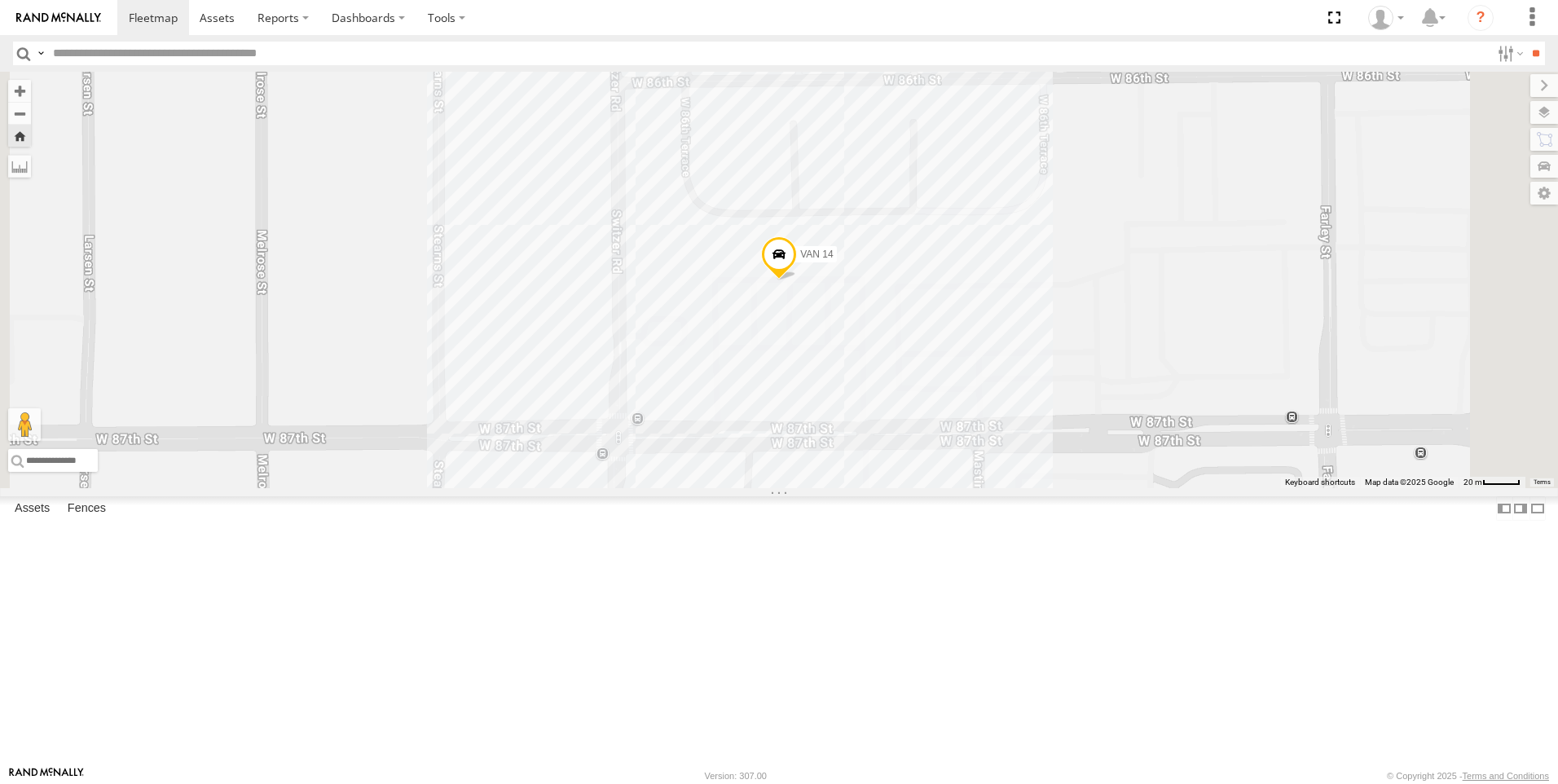
click at [0, 0] on span at bounding box center [0, 0] width 0 height 0
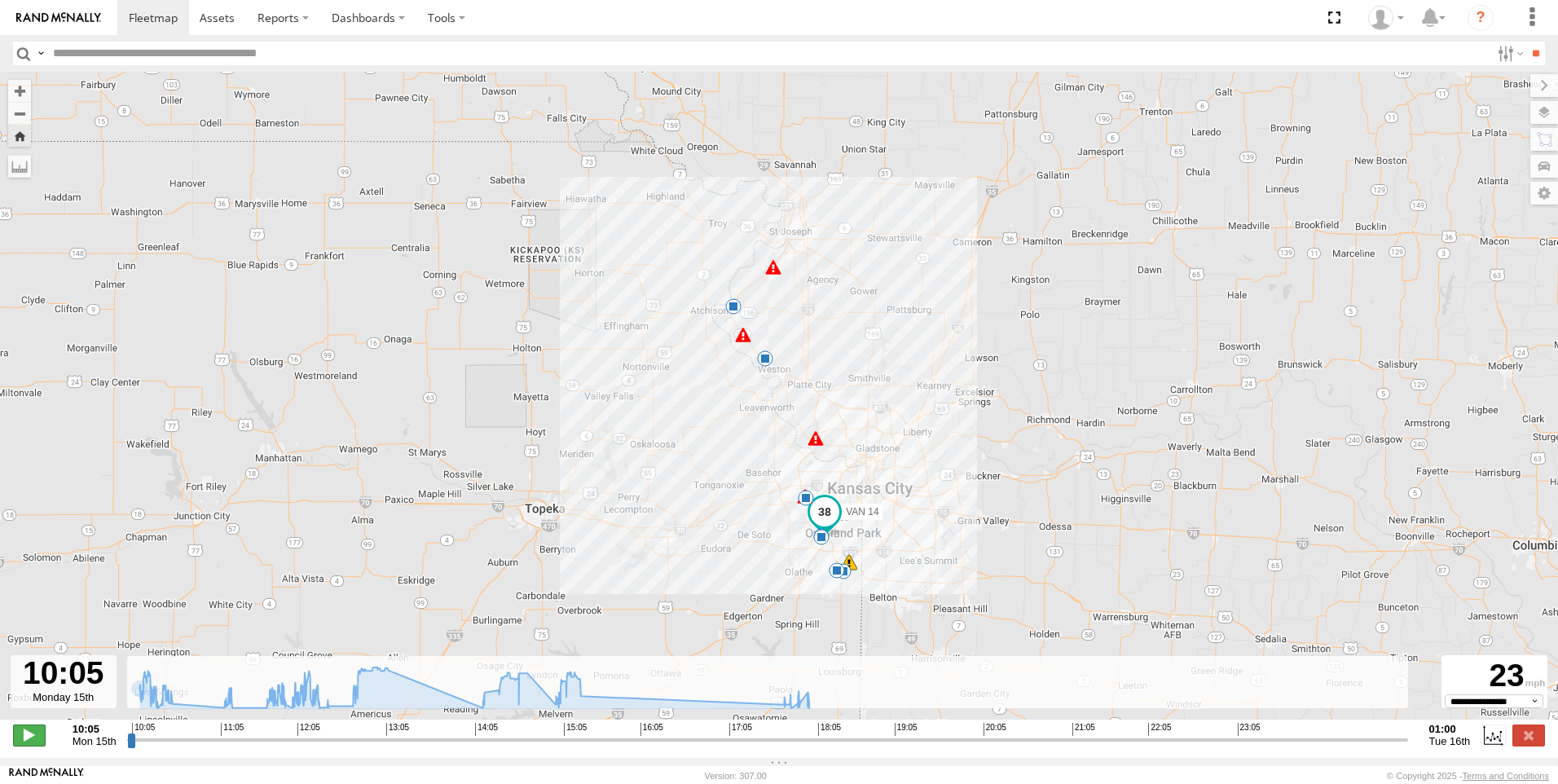
click at [24, 740] on span at bounding box center [29, 735] width 32 height 21
click at [70, 703] on div at bounding box center [64, 682] width 106 height 53
click at [85, 747] on span "Mon 15th" at bounding box center [94, 740] width 44 height 12
click at [1496, 745] on label at bounding box center [1494, 735] width 25 height 21
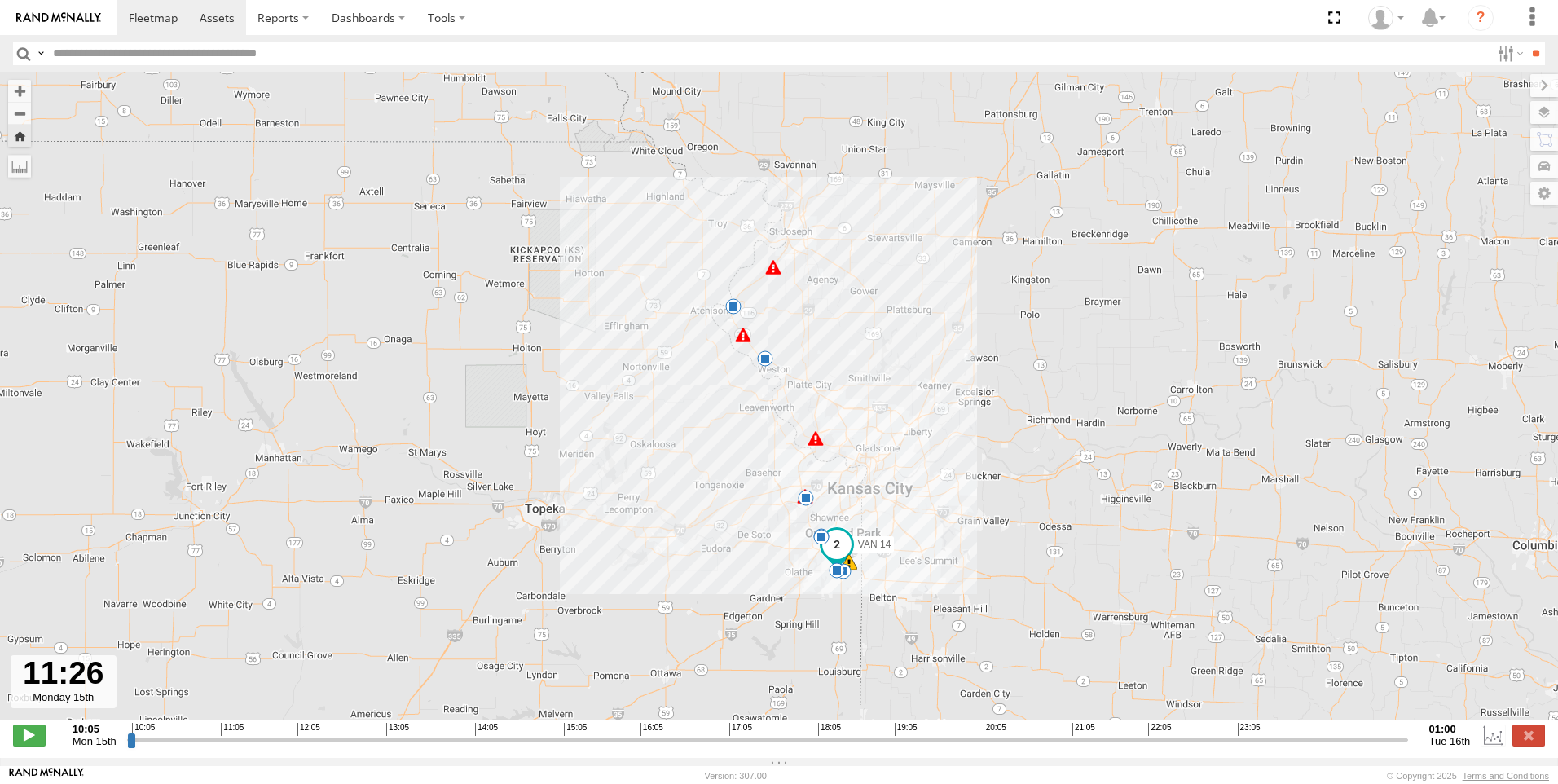
type input "**********"
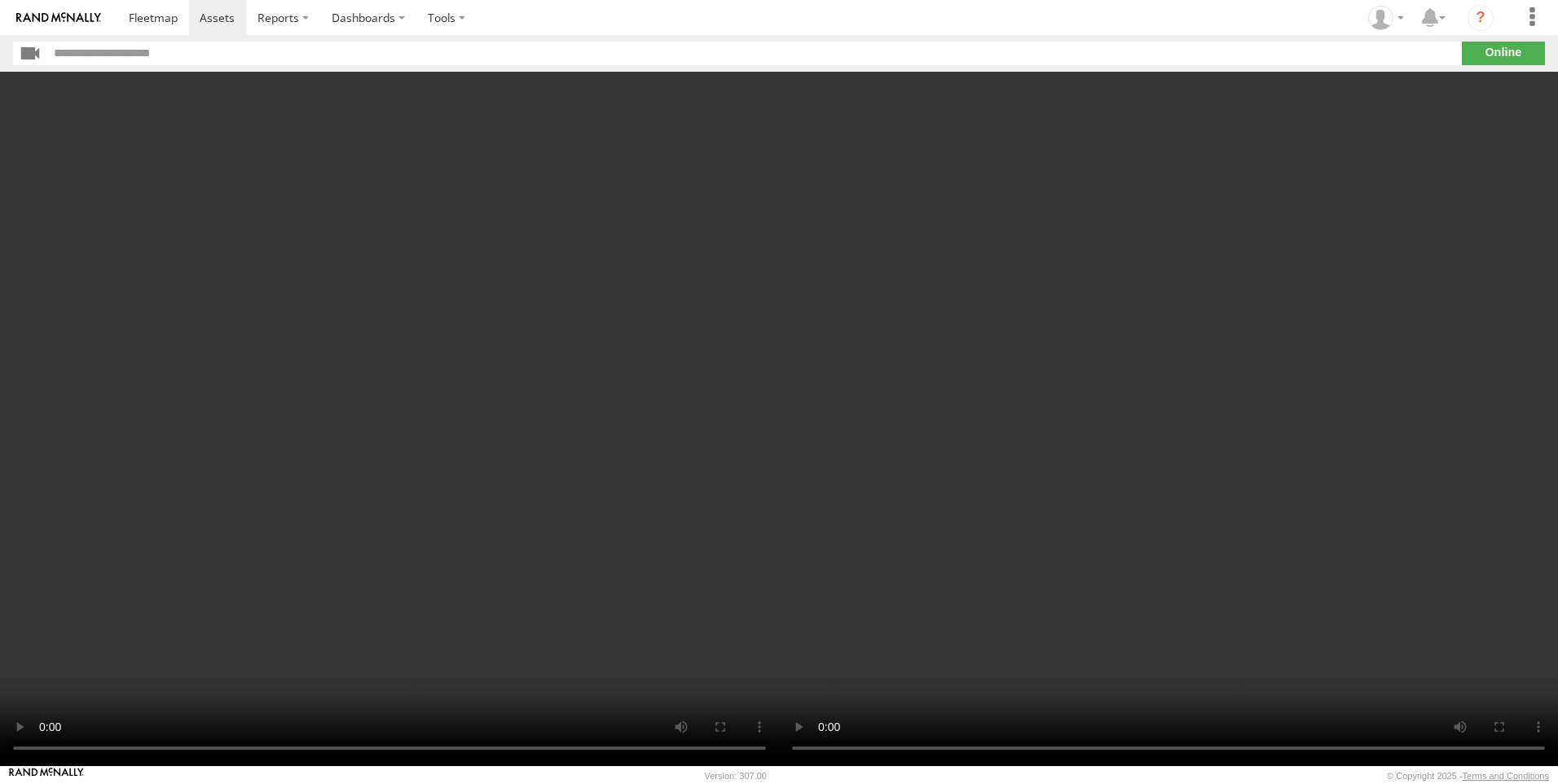
click at [398, 437] on video at bounding box center [390, 418] width 779 height 694
click at [420, 416] on video at bounding box center [390, 418] width 779 height 694
click at [446, 424] on video at bounding box center [390, 418] width 779 height 694
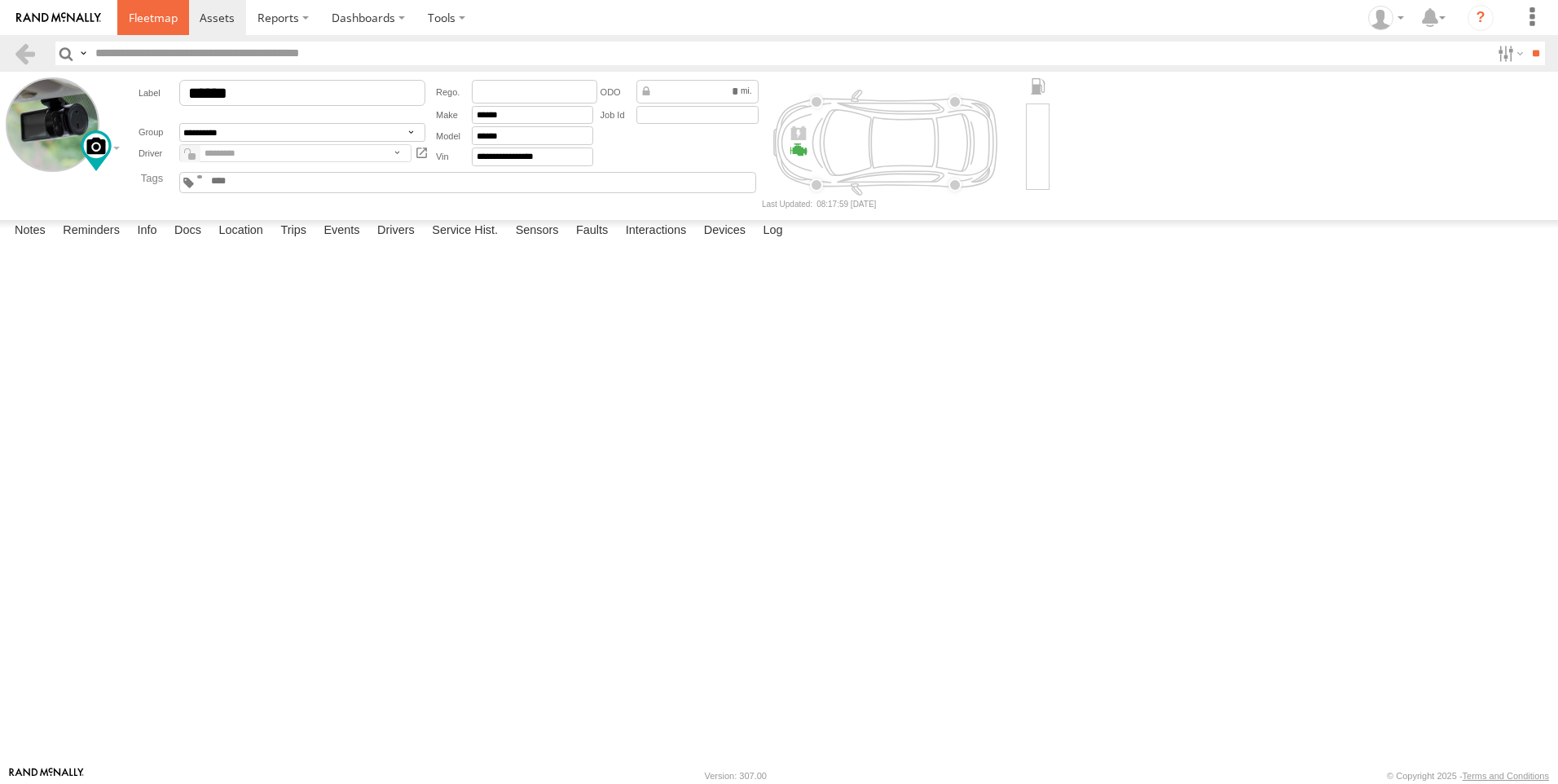
click at [144, 20] on span at bounding box center [153, 17] width 49 height 16
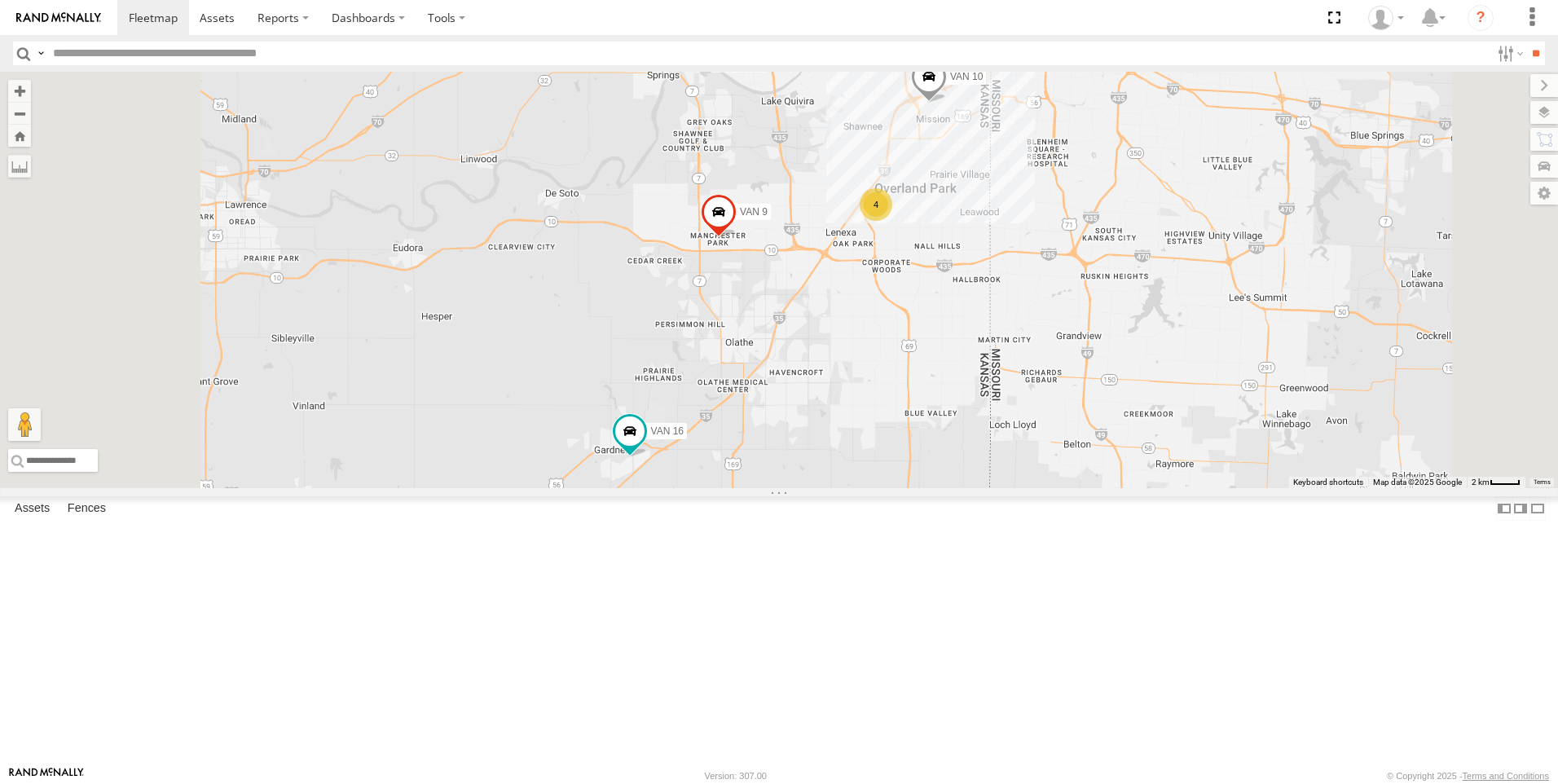
click at [736, 238] on span at bounding box center [718, 215] width 36 height 44
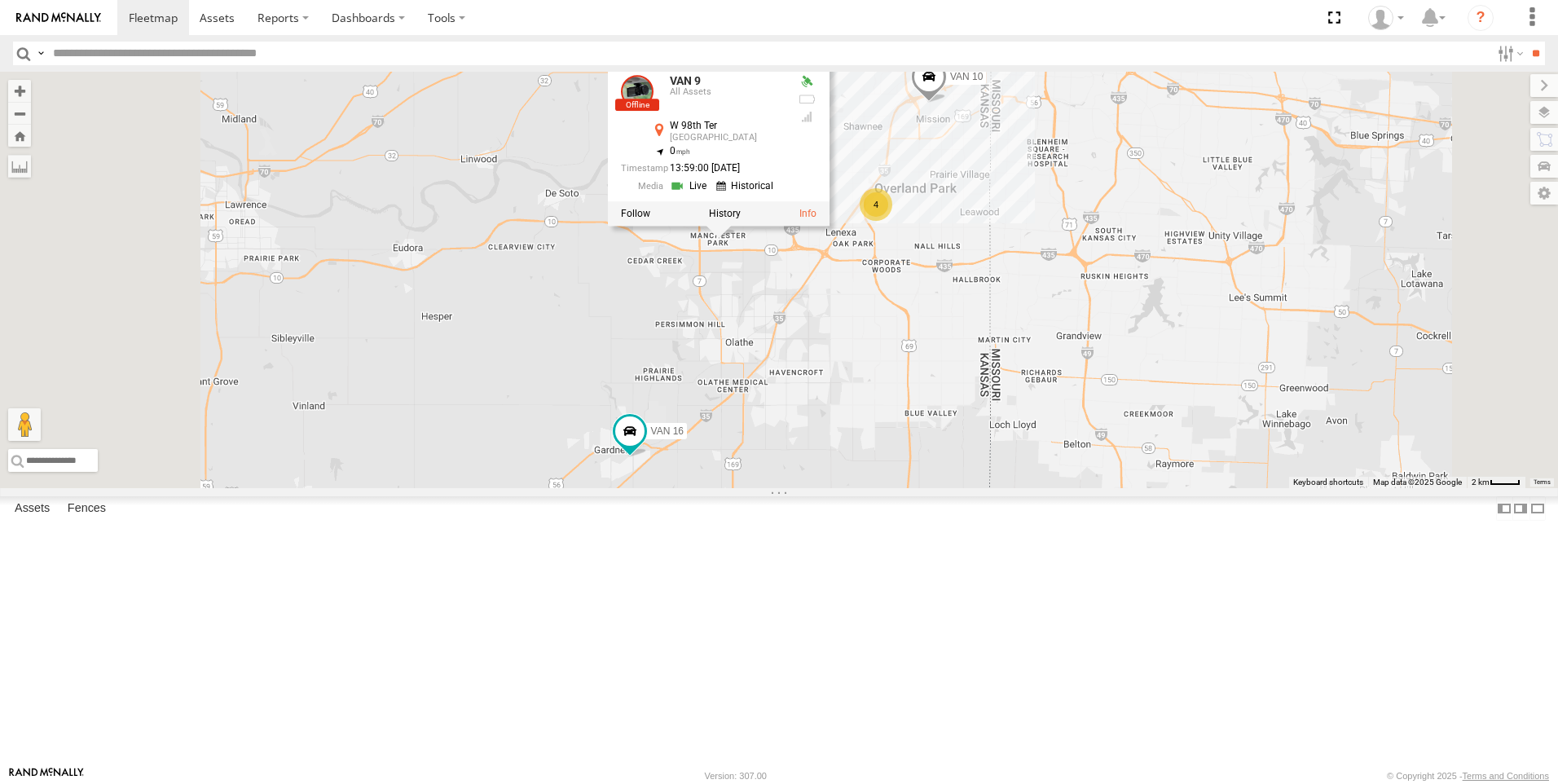
click at [820, 398] on div "4 VAN 9 VAN 10 VAN 16 VAN 9 All Assets W [GEOGRAPHIC_DATA] 38.94981 , -94.83672…" at bounding box center [779, 280] width 1558 height 416
click at [712, 193] on link at bounding box center [690, 185] width 41 height 16
